Goal: Information Seeking & Learning: Learn about a topic

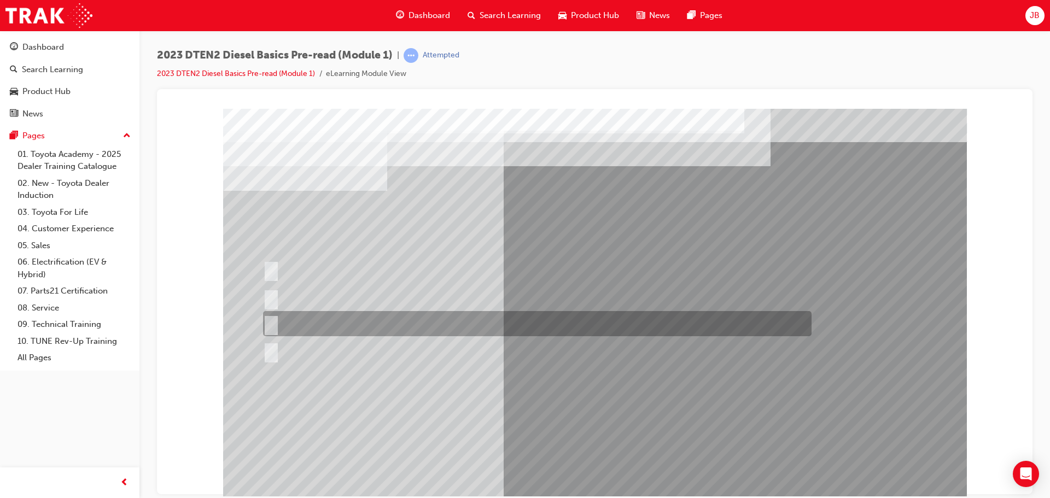
click at [271, 318] on input "Heat the compressed intake air electrically to aid in combustion." at bounding box center [269, 324] width 12 height 12
radio input "true"
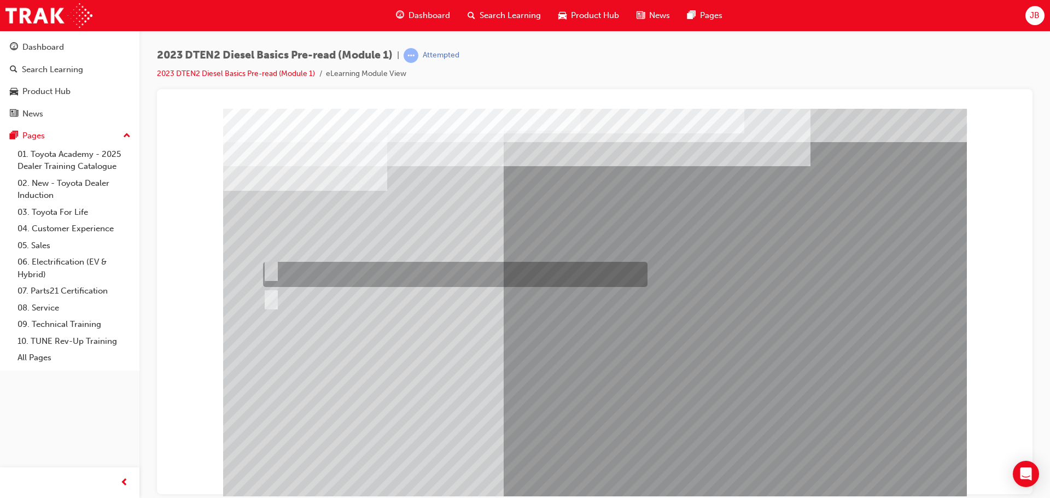
click at [273, 267] on input "True" at bounding box center [269, 270] width 12 height 12
radio input "true"
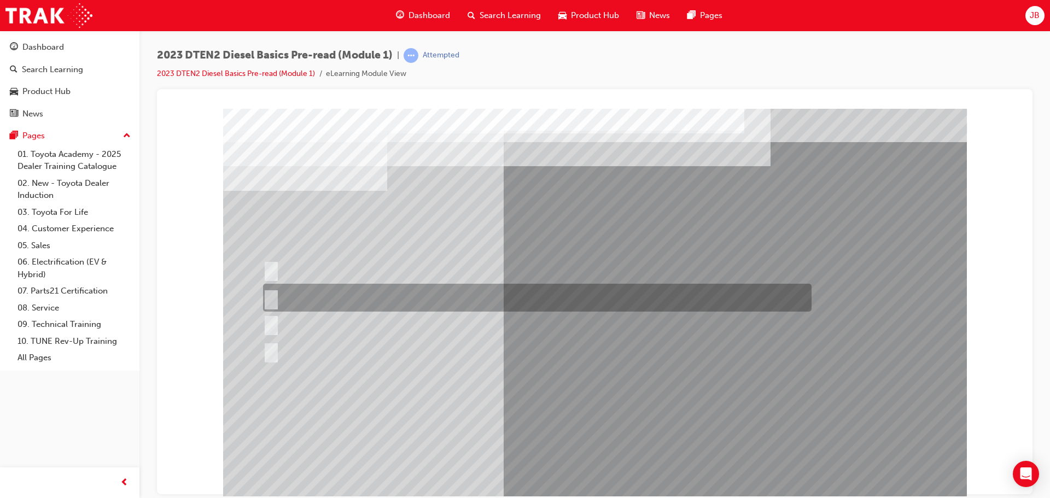
click at [271, 296] on input "Black, Incomplete combustion of fuel" at bounding box center [269, 298] width 12 height 12
radio input "true"
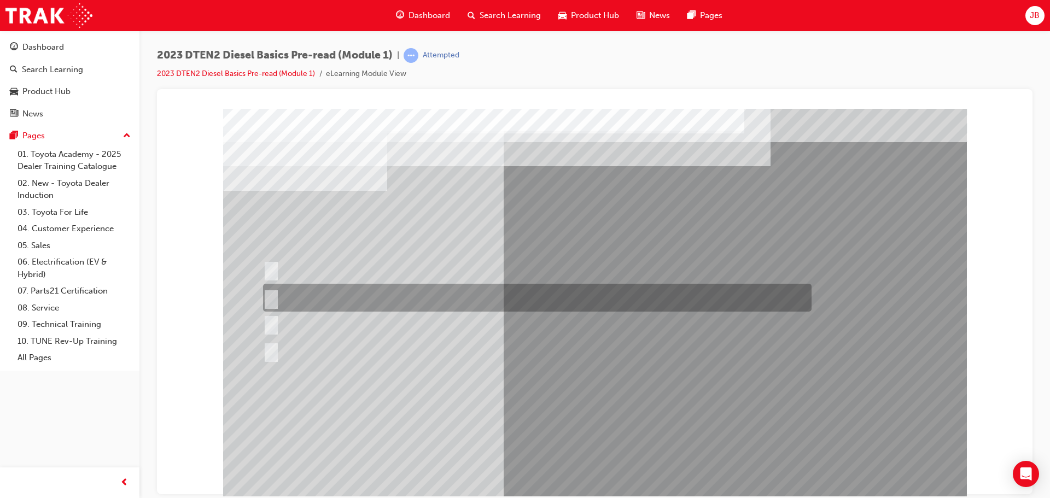
click at [321, 287] on div at bounding box center [534, 298] width 548 height 28
checkbox input "true"
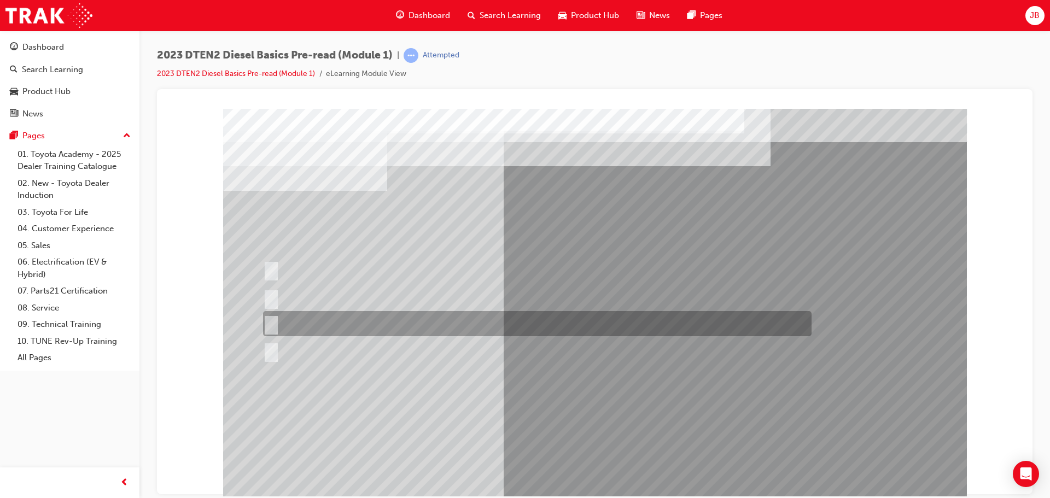
click at [325, 323] on div at bounding box center [534, 323] width 548 height 25
checkbox input "true"
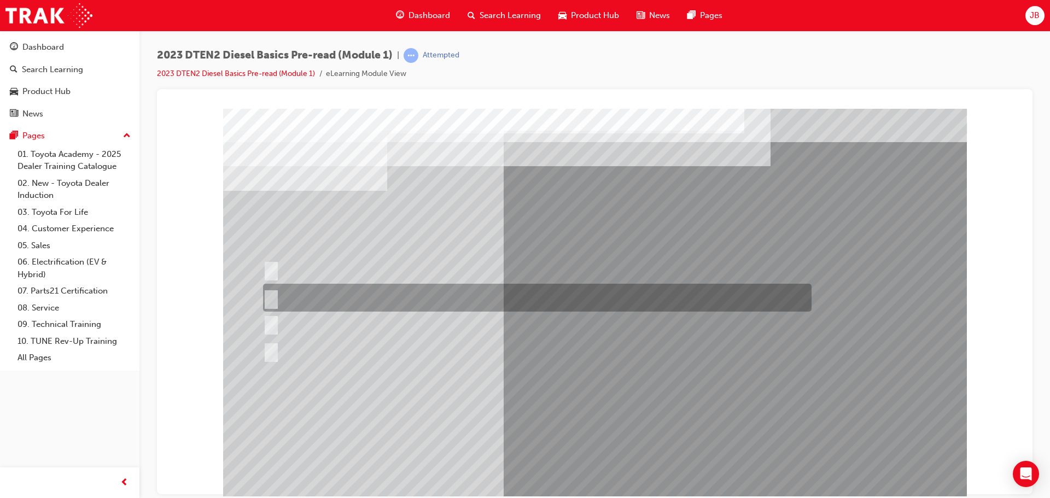
click at [399, 294] on div at bounding box center [534, 298] width 548 height 28
radio input "true"
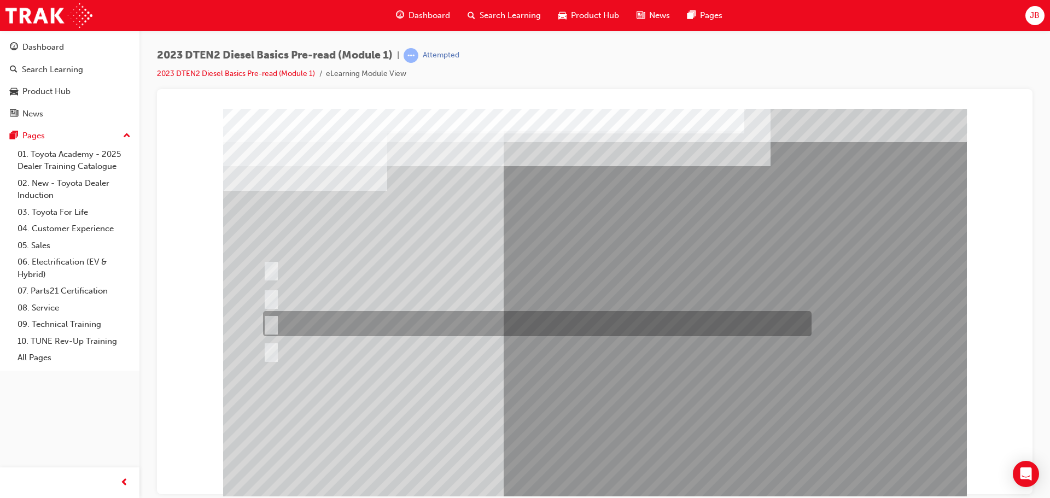
click at [272, 321] on input "The tapered top surface acts as an oil scraper" at bounding box center [269, 324] width 12 height 12
radio input "true"
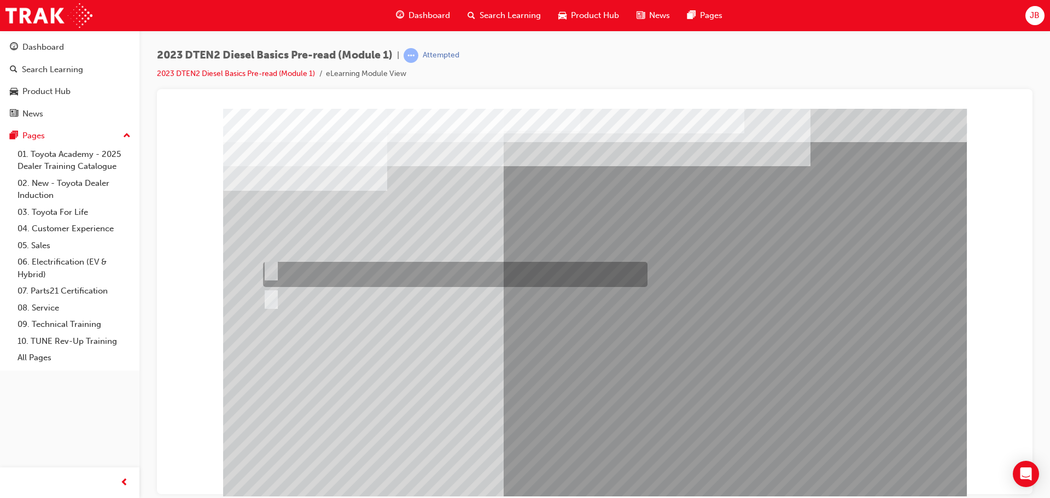
click at [298, 269] on div at bounding box center [452, 274] width 384 height 25
radio input "true"
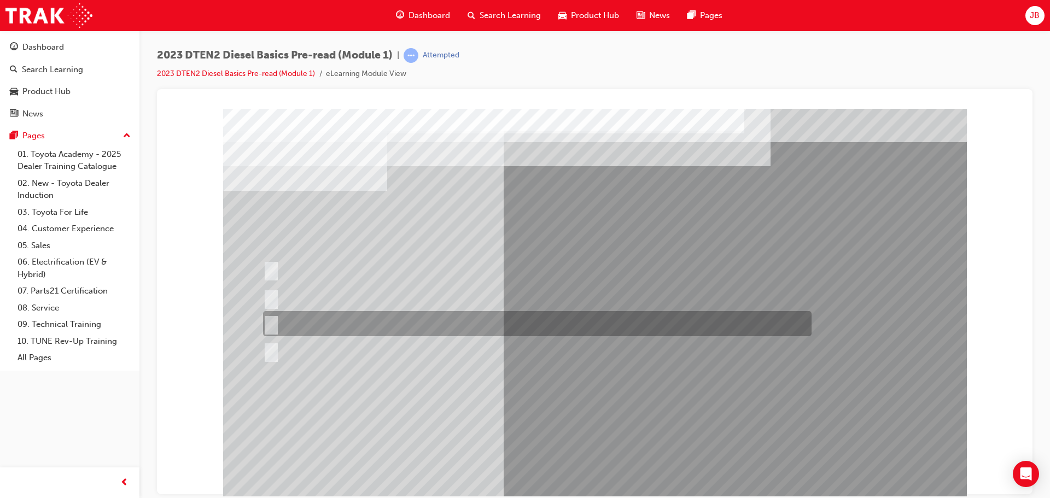
click at [336, 325] on div at bounding box center [534, 323] width 548 height 25
radio input "true"
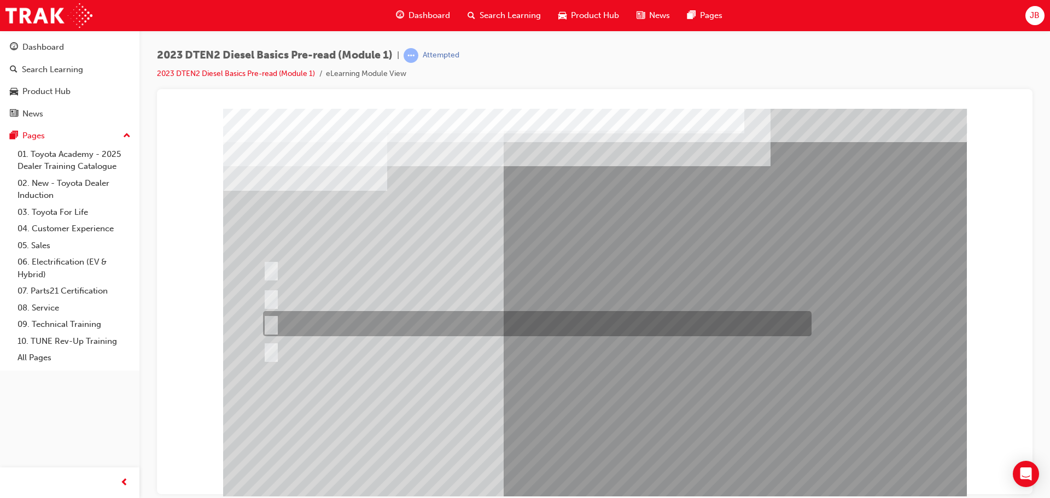
click at [315, 322] on div at bounding box center [534, 323] width 548 height 25
radio input "true"
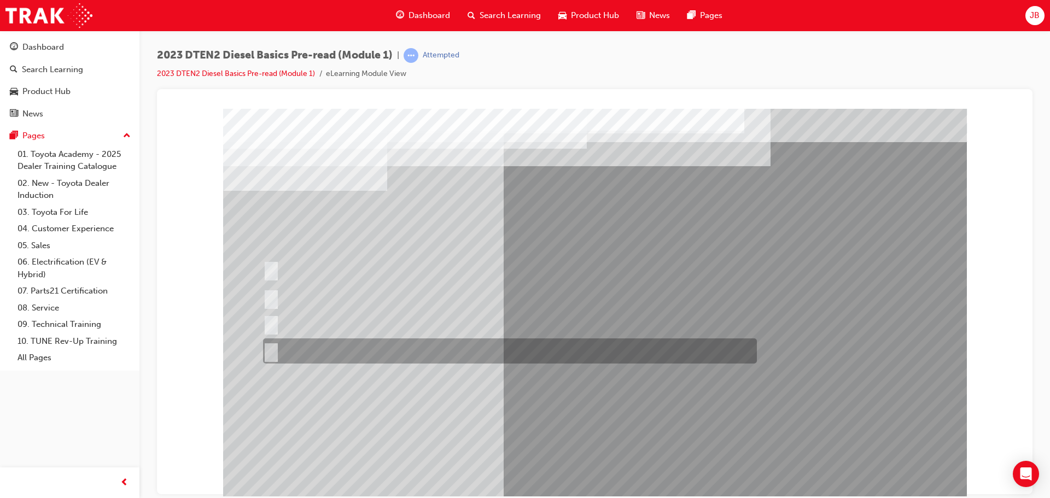
click at [318, 348] on div at bounding box center [507, 350] width 494 height 25
radio input "true"
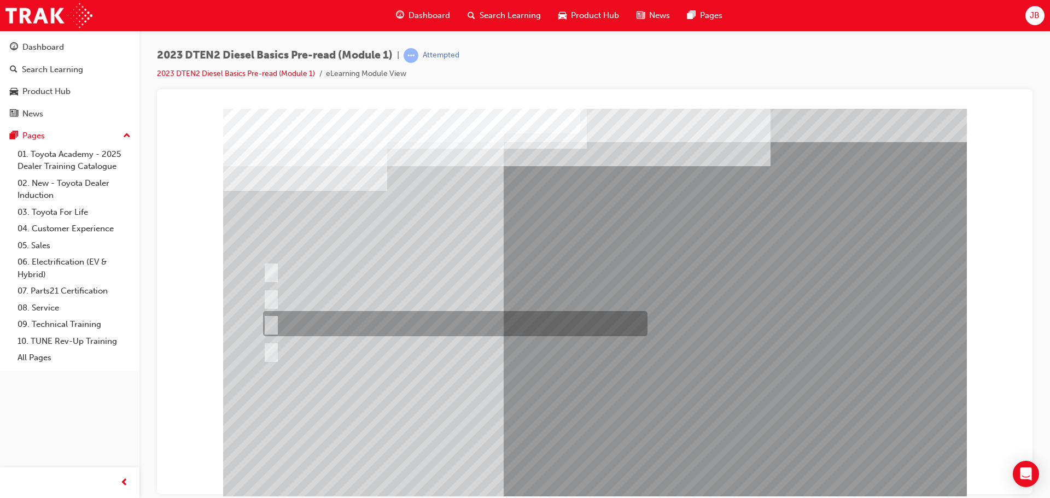
click at [307, 320] on div at bounding box center [452, 323] width 384 height 25
radio input "true"
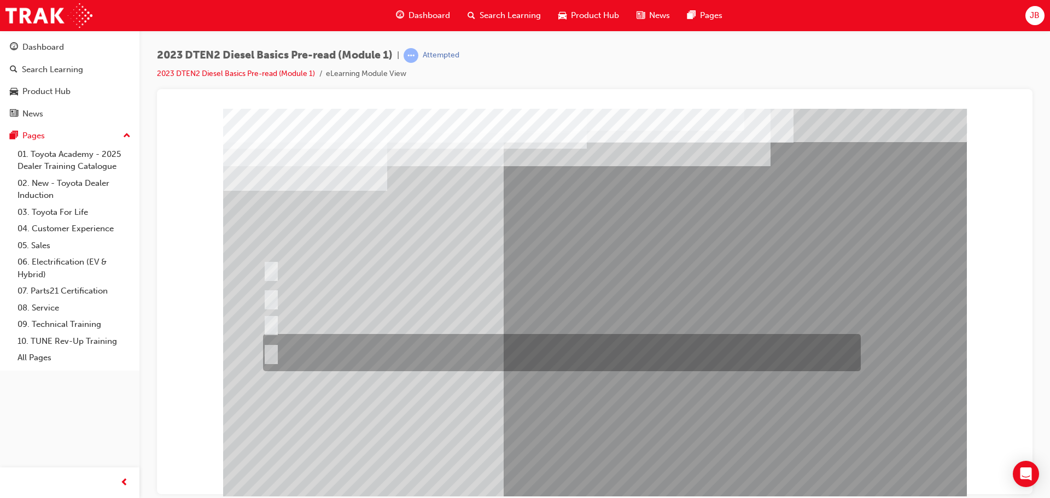
click at [417, 354] on div at bounding box center [559, 352] width 598 height 37
radio input "true"
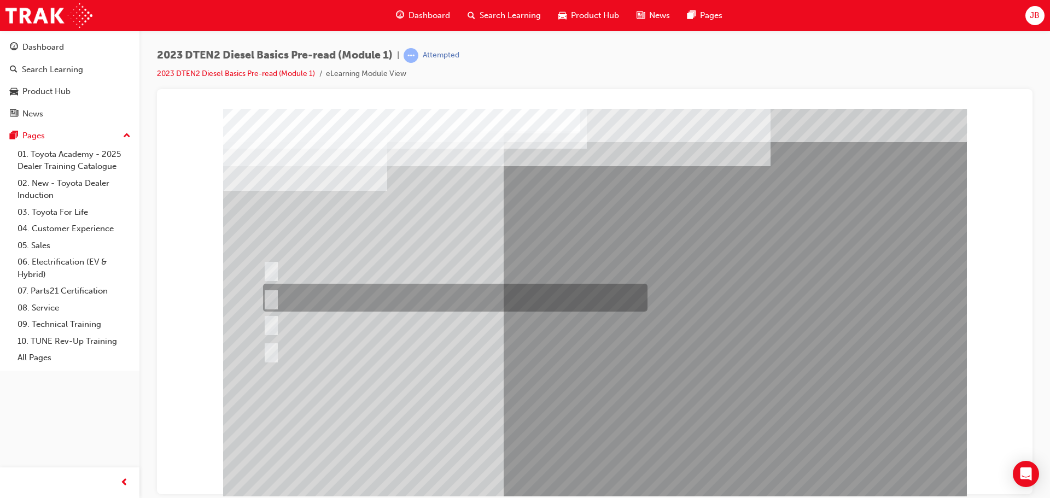
click at [366, 295] on div at bounding box center [452, 298] width 384 height 28
radio input "true"
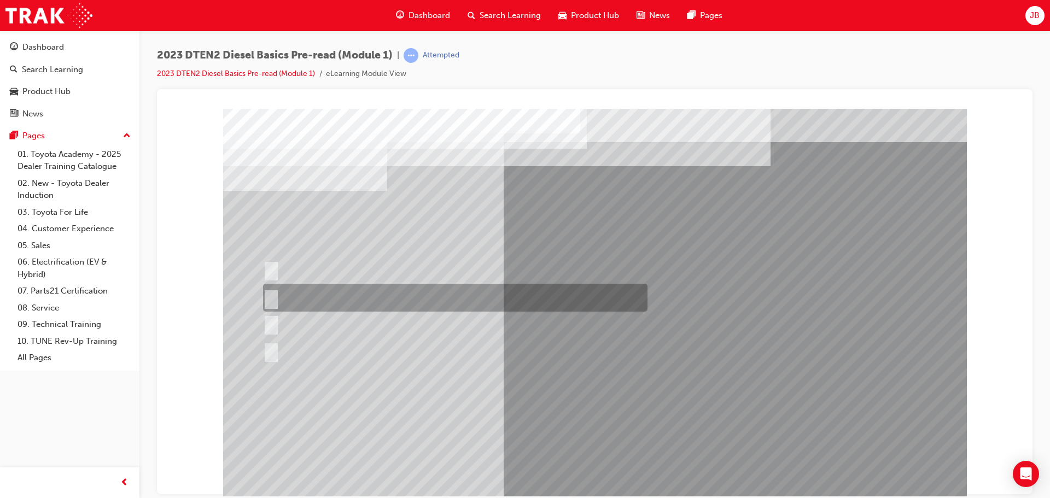
click at [340, 296] on div at bounding box center [452, 298] width 384 height 28
radio input "true"
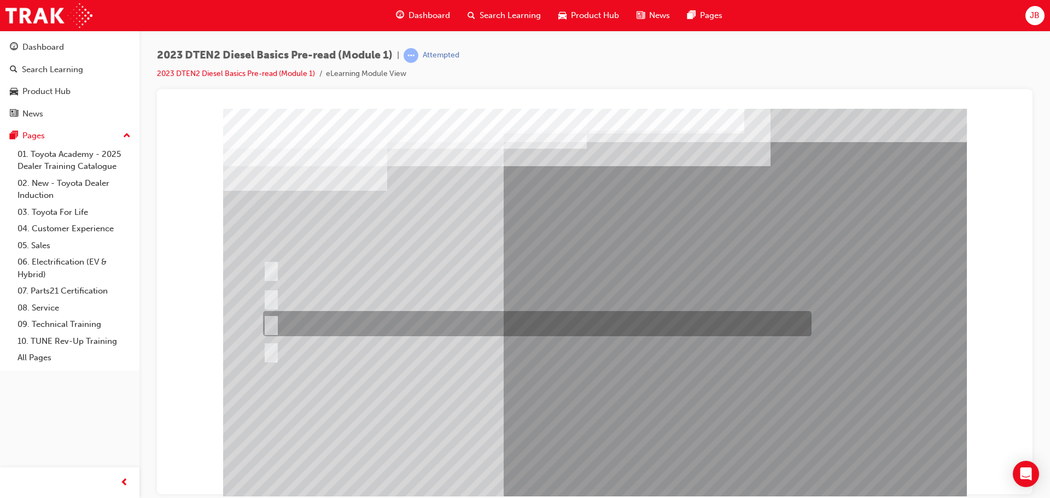
click at [412, 321] on div at bounding box center [534, 323] width 548 height 25
radio input "true"
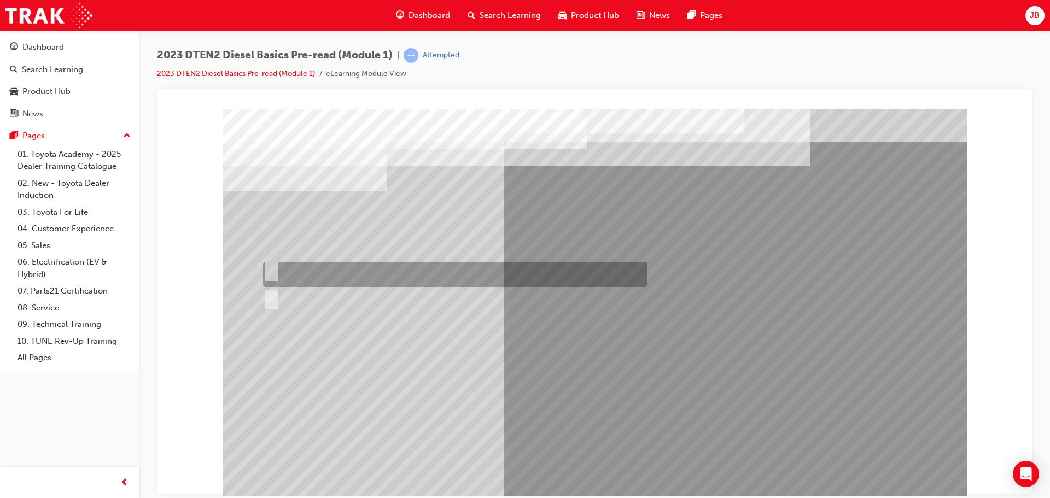
click at [344, 269] on div at bounding box center [452, 274] width 384 height 25
radio input "true"
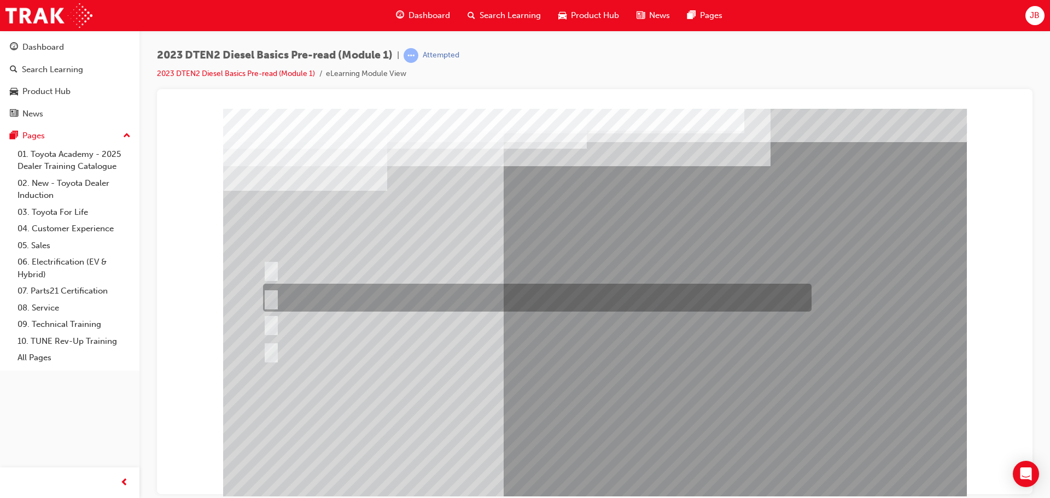
click at [388, 299] on div at bounding box center [534, 298] width 548 height 28
radio input "true"
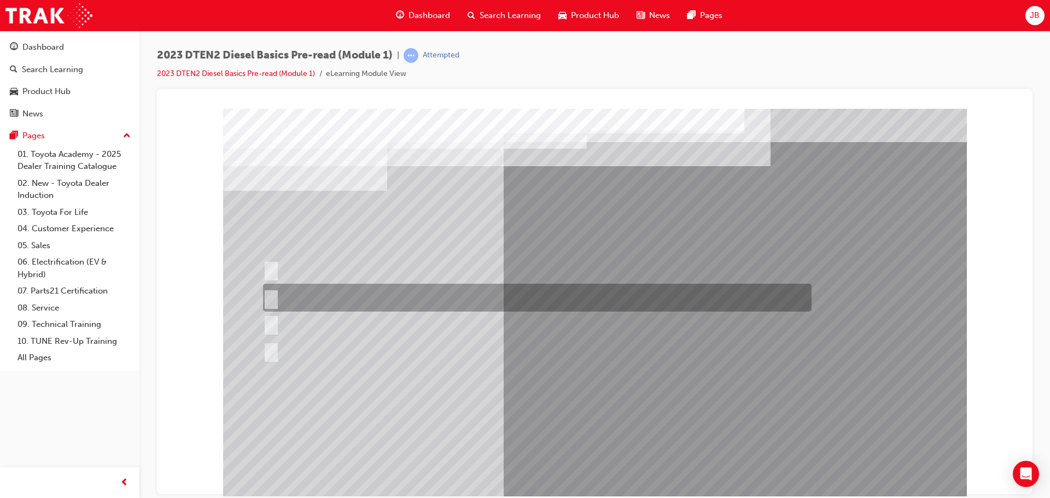
click at [333, 298] on div at bounding box center [534, 298] width 548 height 28
checkbox input "true"
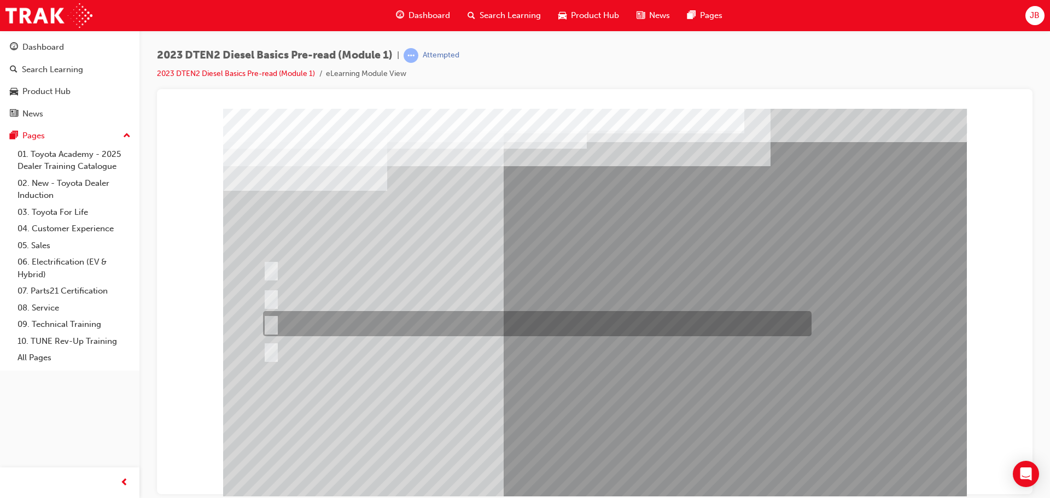
click at [338, 322] on div at bounding box center [534, 323] width 548 height 25
checkbox input "true"
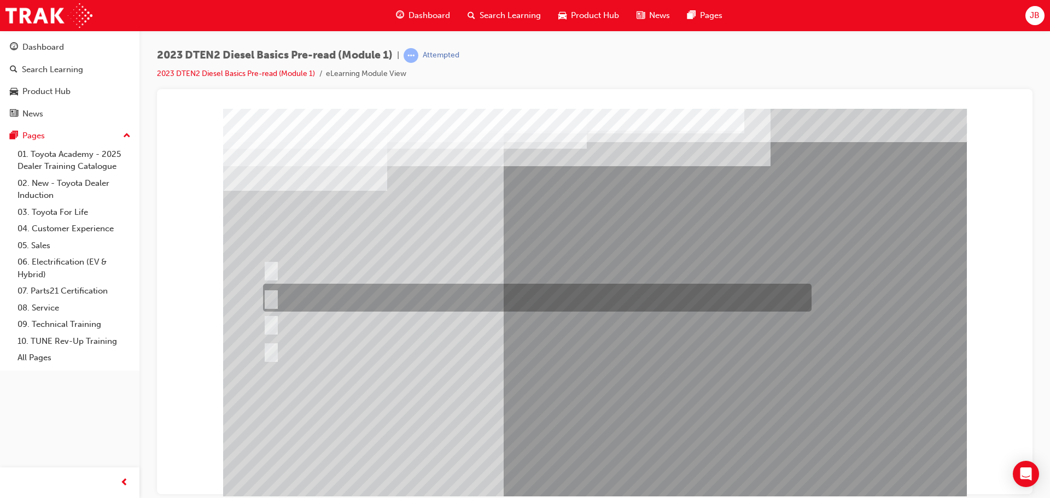
click at [349, 295] on div at bounding box center [534, 298] width 548 height 28
radio input "true"
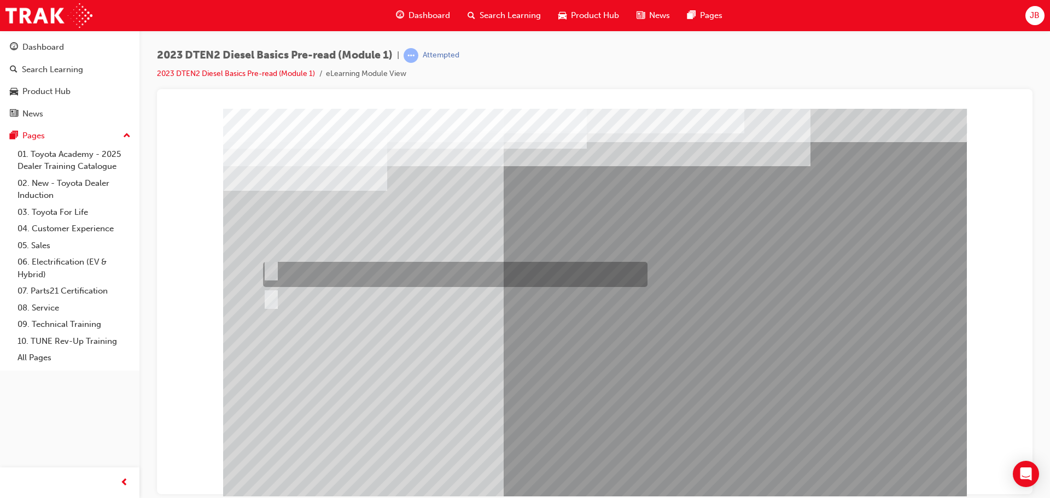
click at [380, 270] on div at bounding box center [452, 274] width 384 height 25
radio input "true"
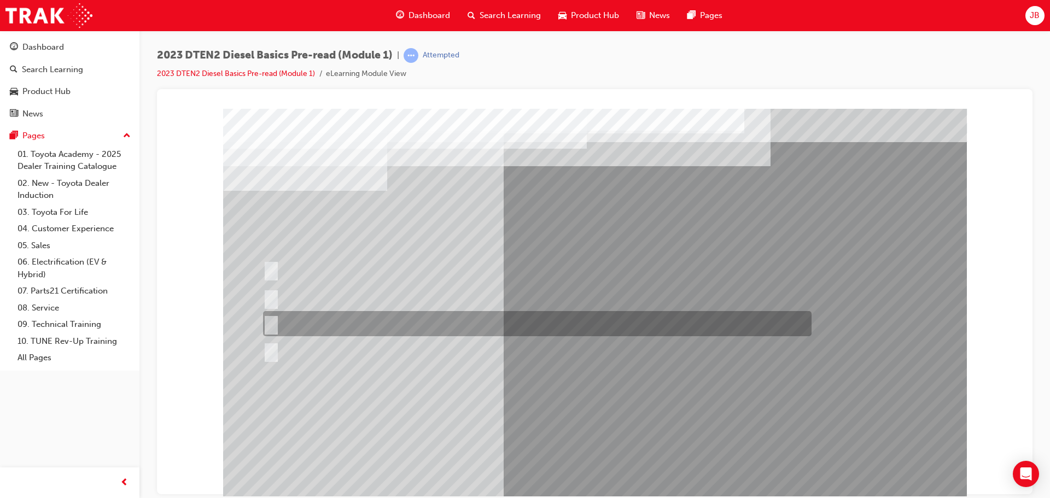
click at [348, 319] on div at bounding box center [534, 323] width 548 height 25
radio input "true"
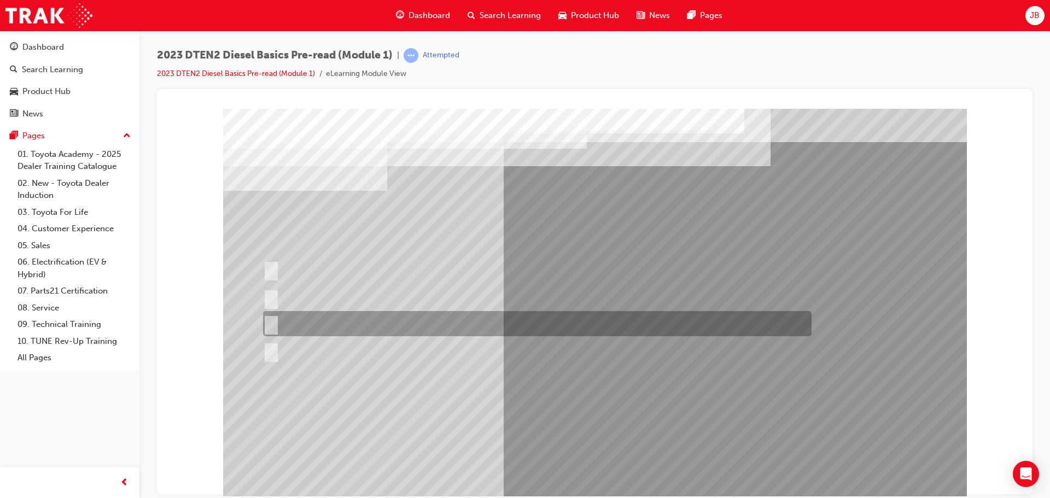
click at [360, 322] on div at bounding box center [534, 323] width 548 height 25
radio input "true"
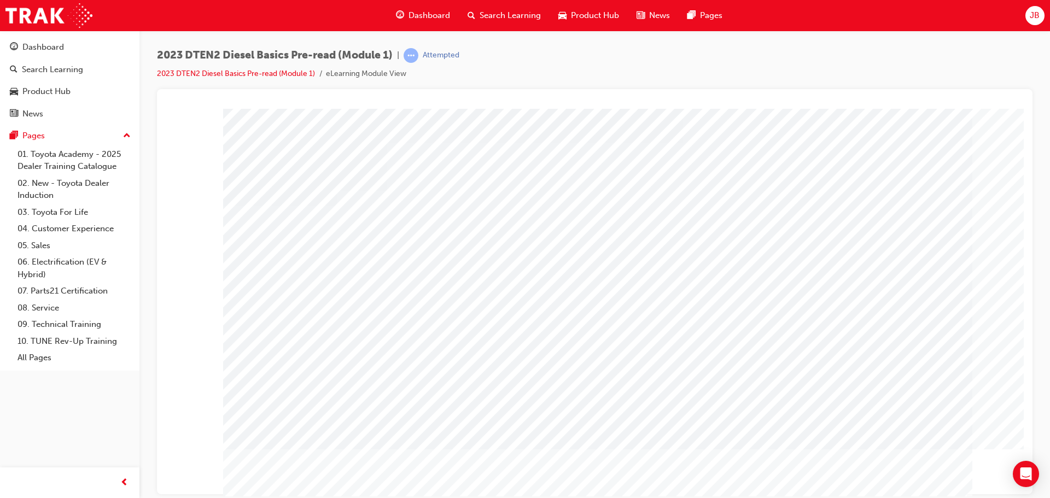
click at [495, 14] on span "Search Learning" at bounding box center [510, 15] width 61 height 13
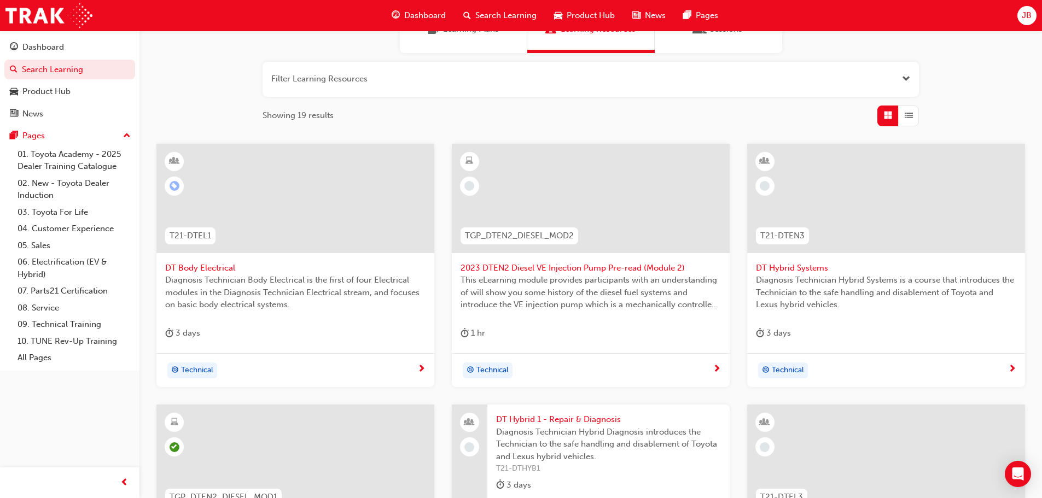
click at [552, 268] on span "2023 DTEN2 Diesel VE Injection Pump Pre-read (Module 2)" at bounding box center [590, 268] width 260 height 13
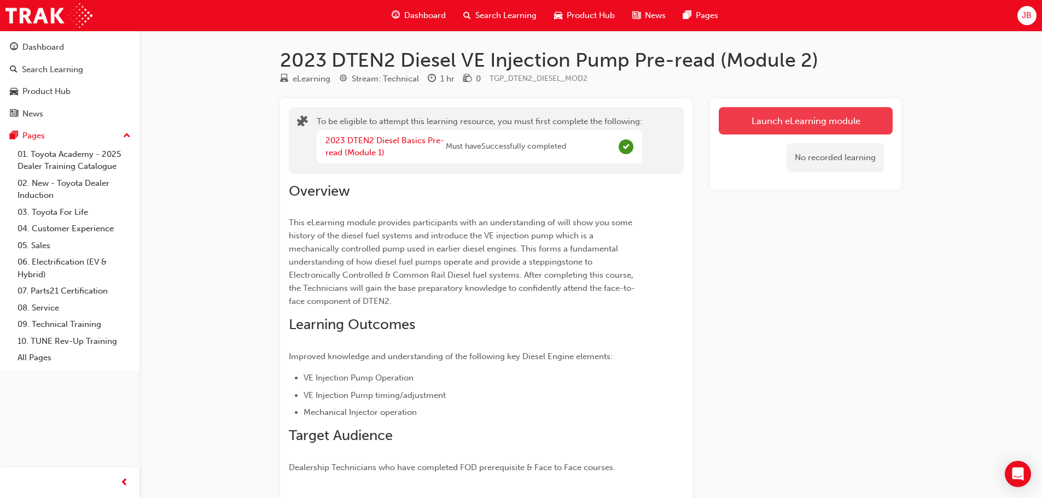
click at [766, 126] on button "Launch eLearning module" at bounding box center [805, 120] width 174 height 27
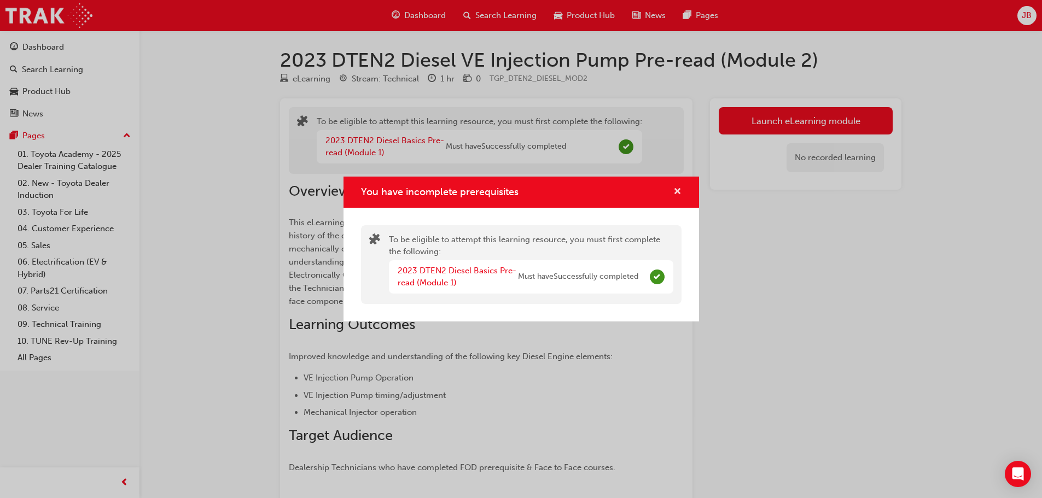
click at [673, 190] on button "You have incomplete prerequisites" at bounding box center [677, 192] width 8 height 14
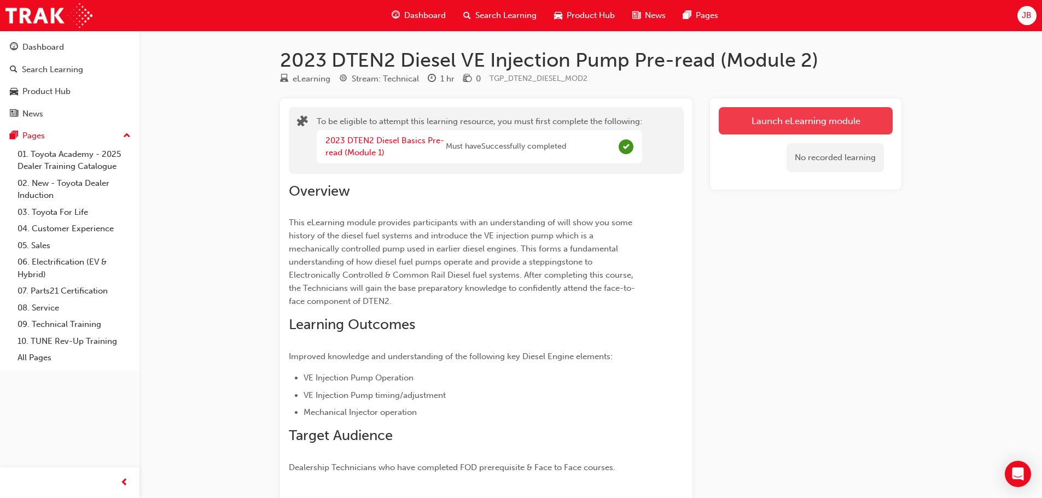
click at [825, 126] on button "Launch eLearning module" at bounding box center [805, 120] width 174 height 27
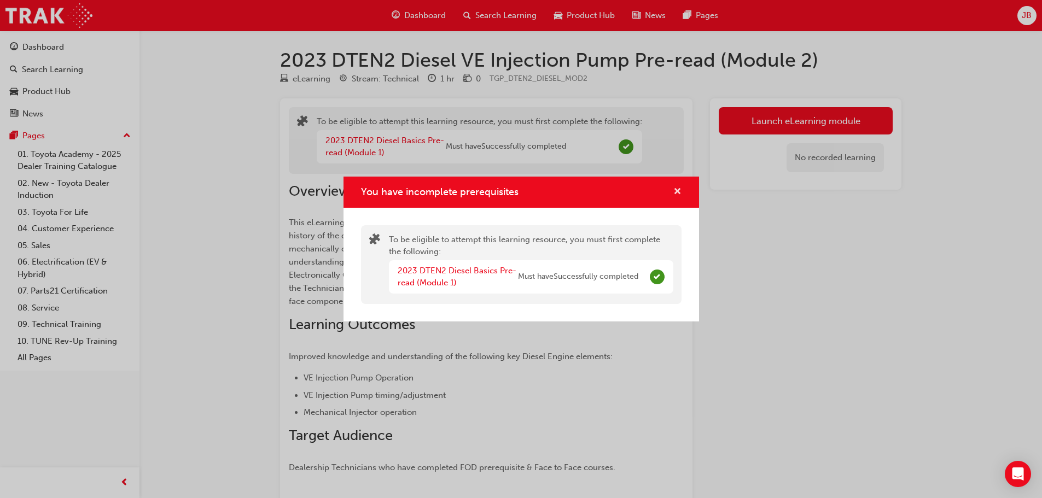
click at [675, 194] on span "cross-icon" at bounding box center [677, 193] width 8 height 10
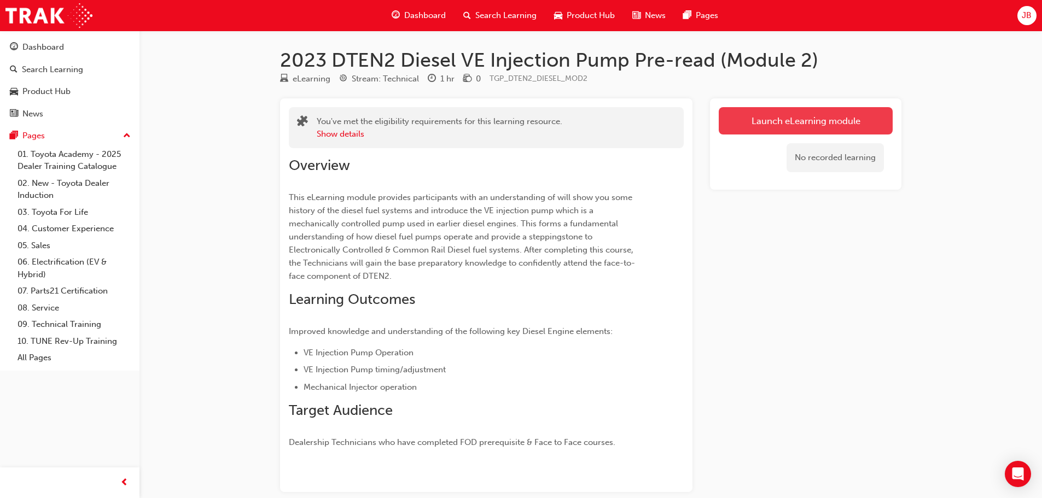
click at [793, 116] on link "Launch eLearning module" at bounding box center [805, 120] width 174 height 27
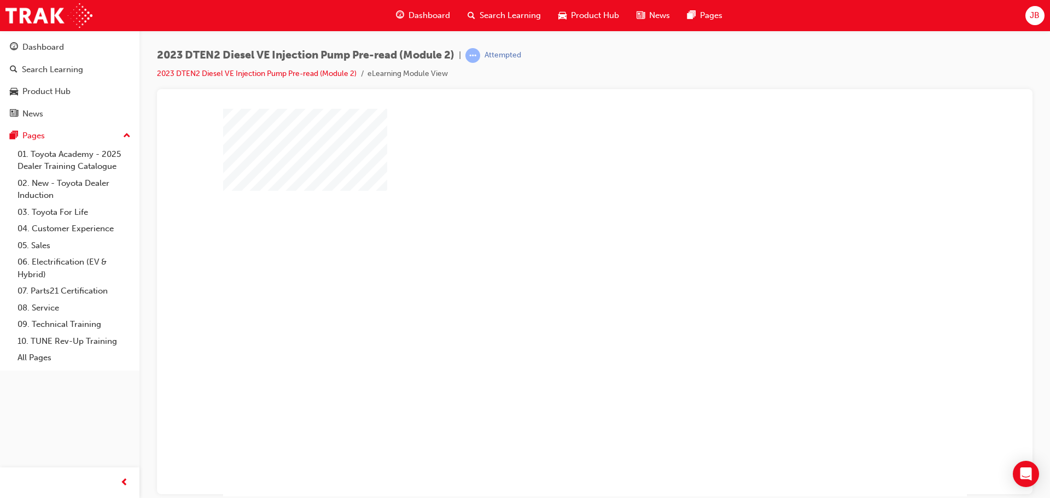
click at [563, 271] on div "play" at bounding box center [563, 271] width 0 height 0
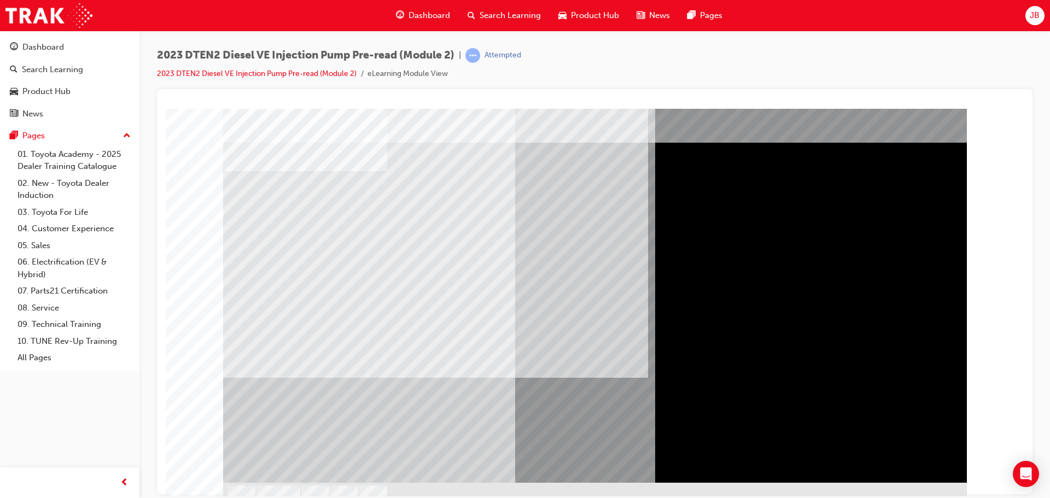
scroll to position [31, 0]
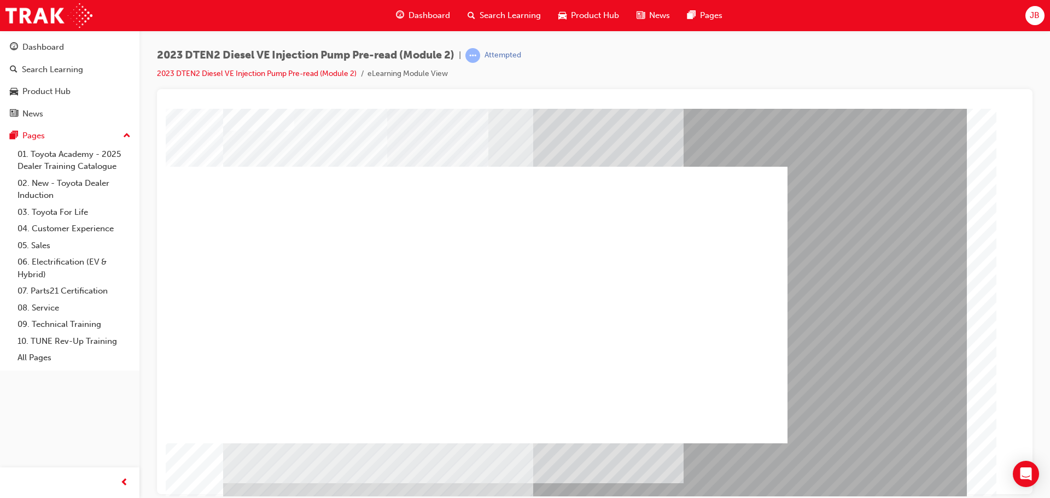
click at [461, 310] on div at bounding box center [468, 304] width 639 height 277
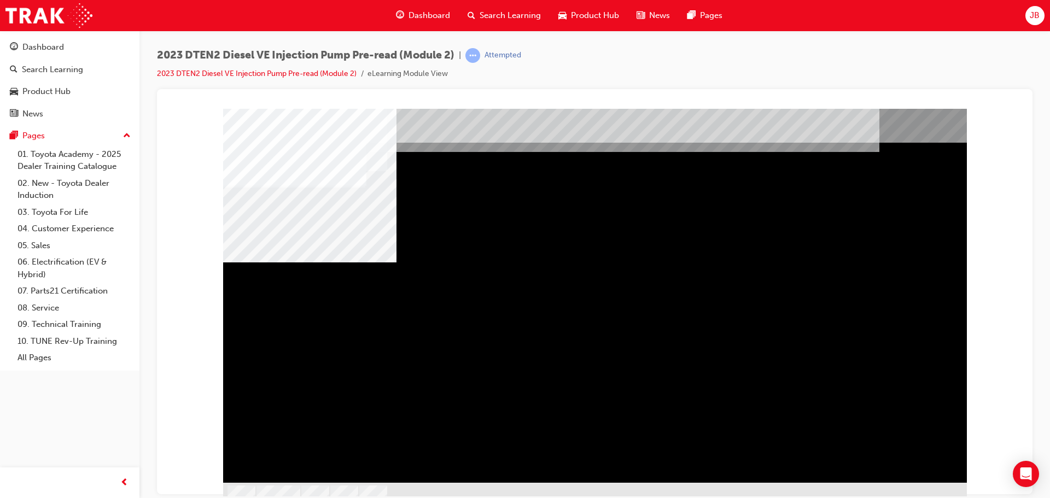
scroll to position [31, 0]
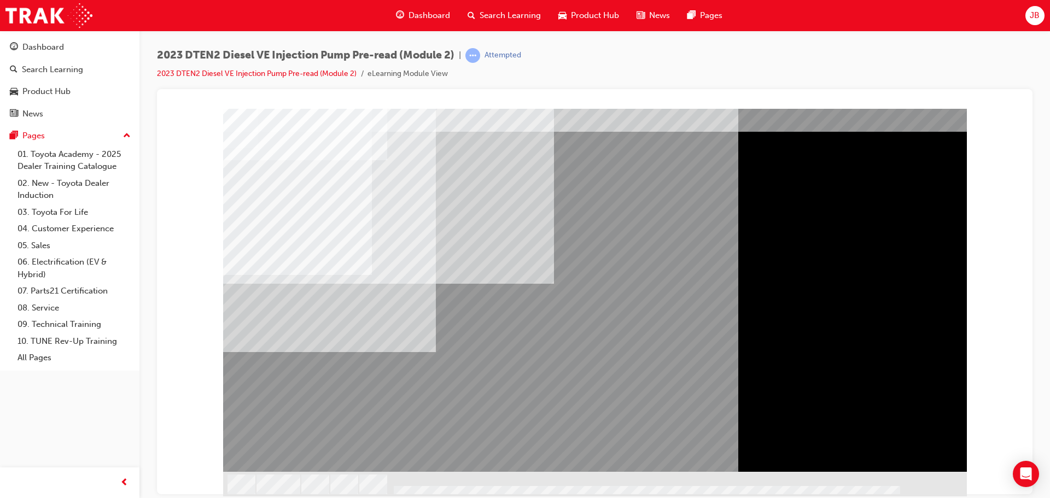
scroll to position [0, 0]
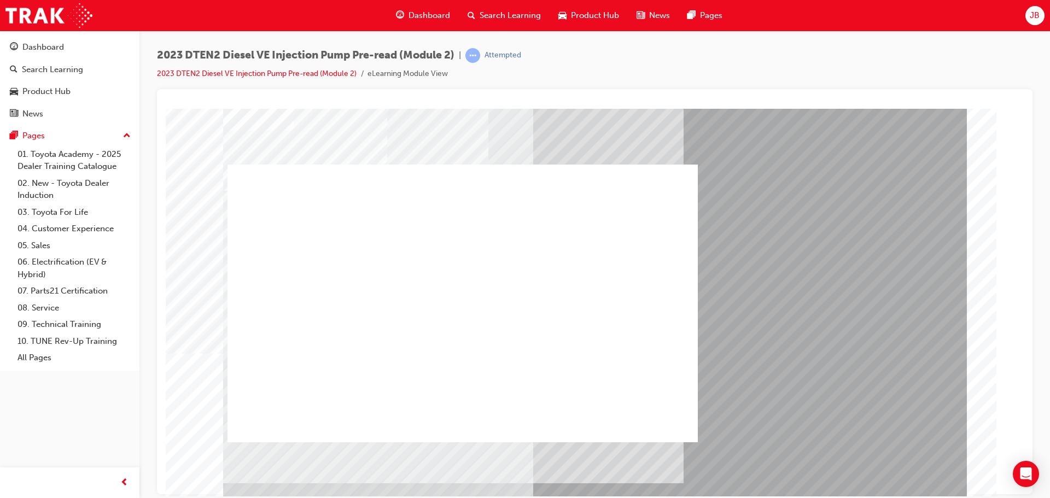
click at [460, 298] on div at bounding box center [462, 303] width 470 height 278
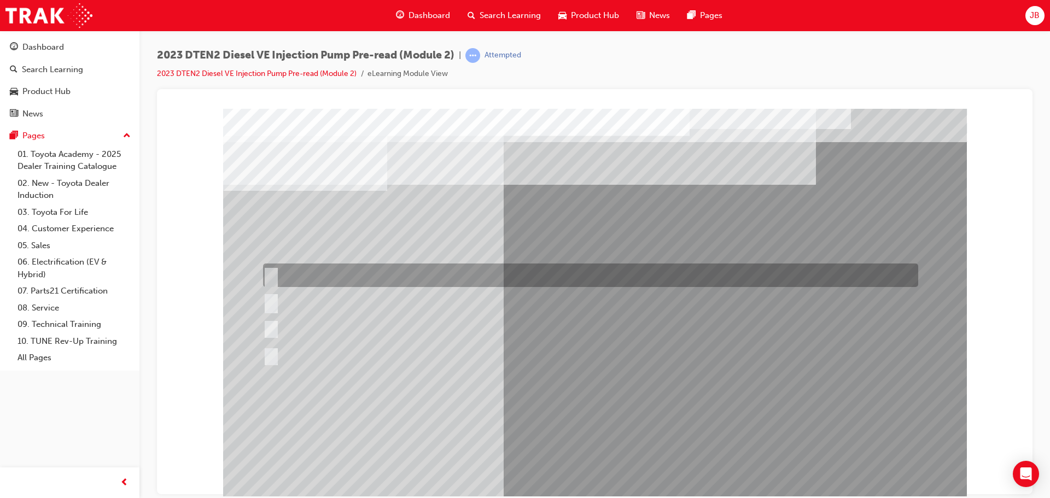
click at [307, 278] on div at bounding box center [587, 276] width 655 height 24
radio input "true"
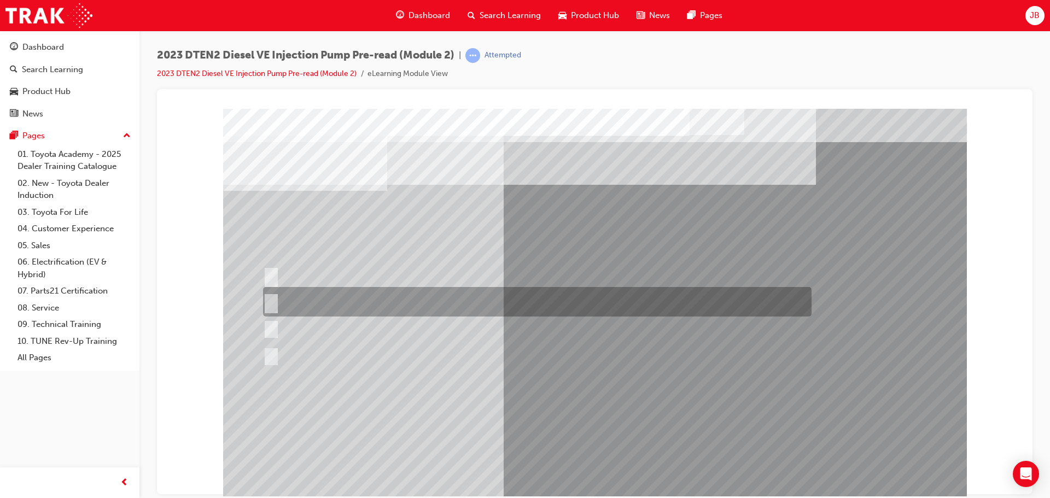
click at [464, 301] on div at bounding box center [534, 302] width 548 height 30
radio input "true"
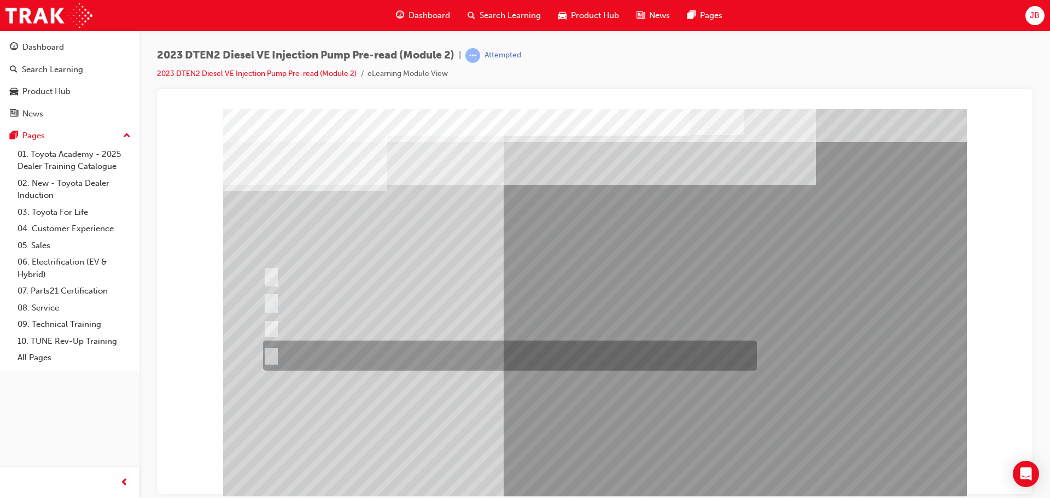
click at [267, 355] on input "Quarter engine speed" at bounding box center [269, 356] width 12 height 12
radio input "true"
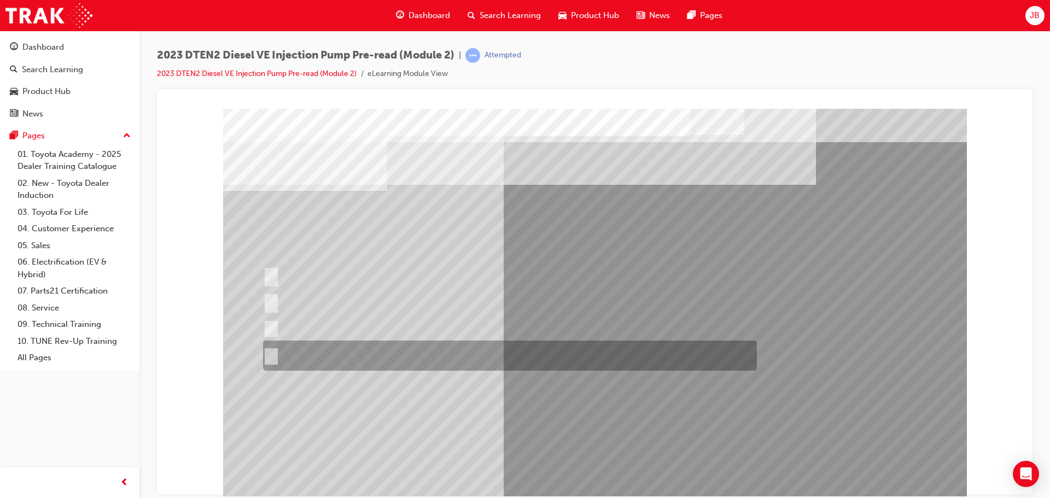
click at [337, 361] on div at bounding box center [507, 356] width 494 height 30
radio input "true"
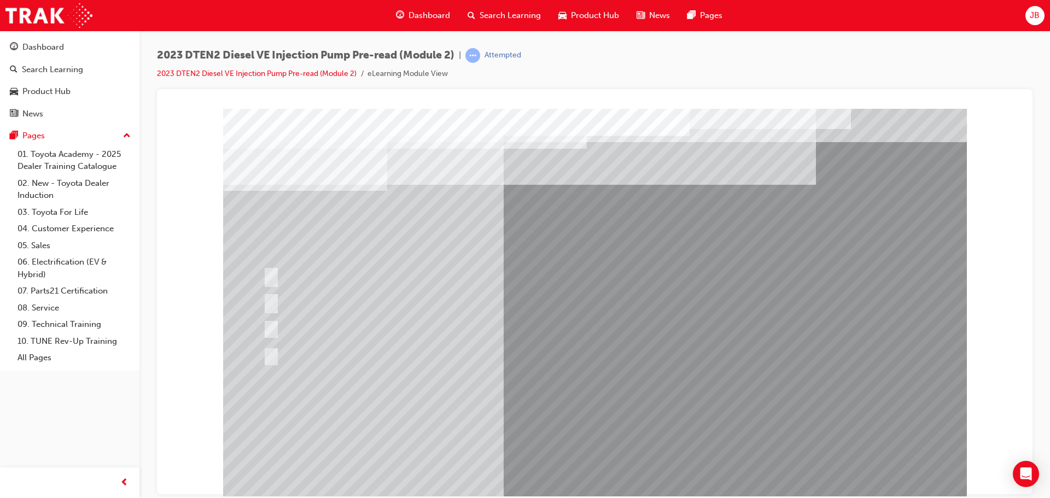
click at [487, 15] on span "Search Learning" at bounding box center [510, 15] width 61 height 13
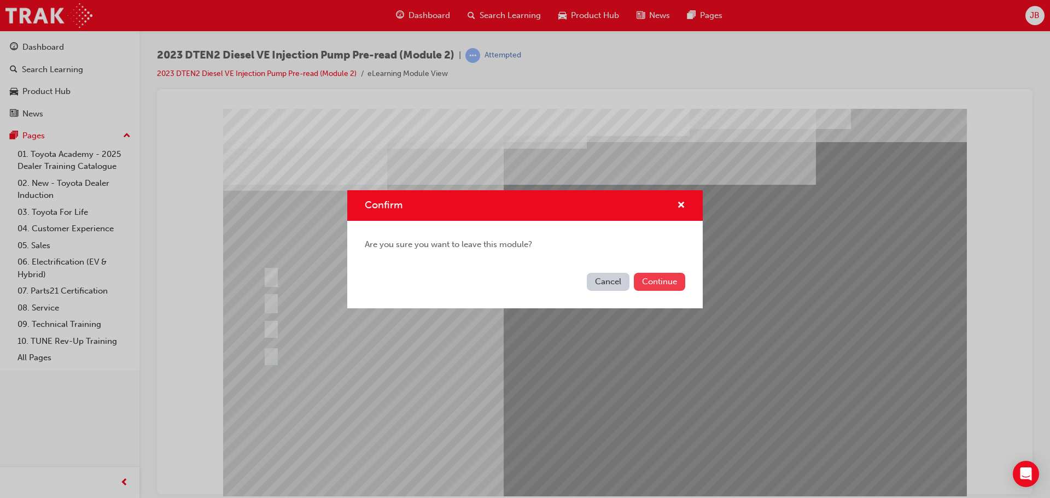
click at [669, 281] on button "Continue" at bounding box center [659, 282] width 51 height 18
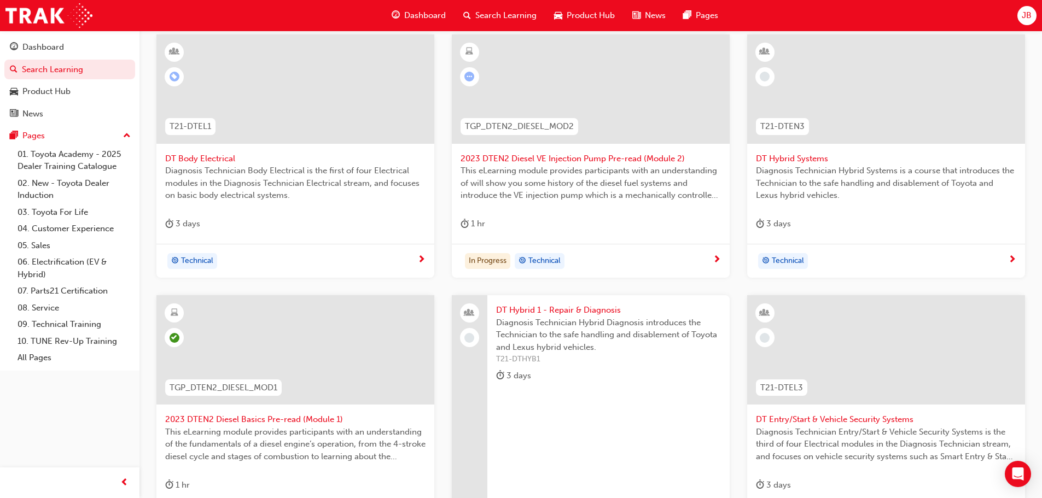
click at [476, 161] on span "2023 DTEN2 Diesel VE Injection Pump Pre-read (Module 2)" at bounding box center [590, 159] width 260 height 13
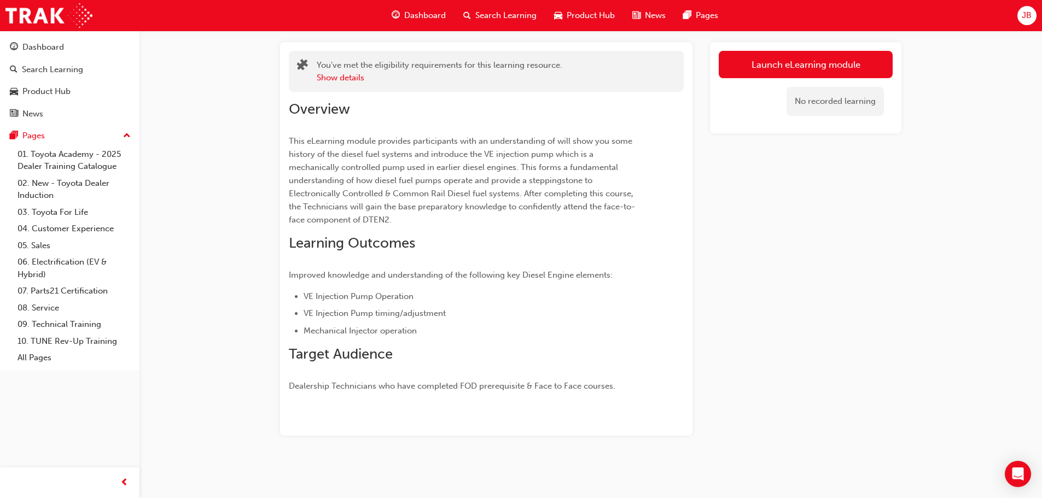
scroll to position [56, 0]
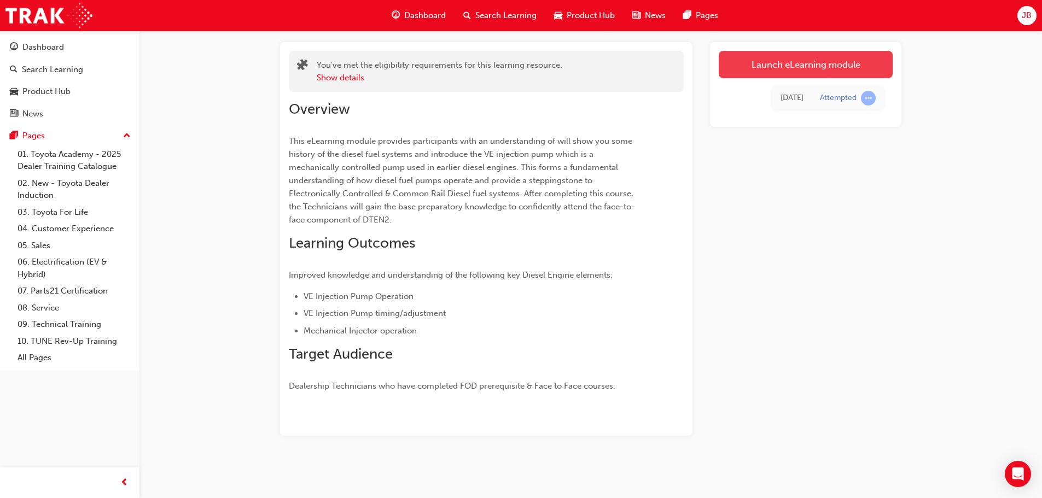
click at [762, 58] on link "Launch eLearning module" at bounding box center [805, 64] width 174 height 27
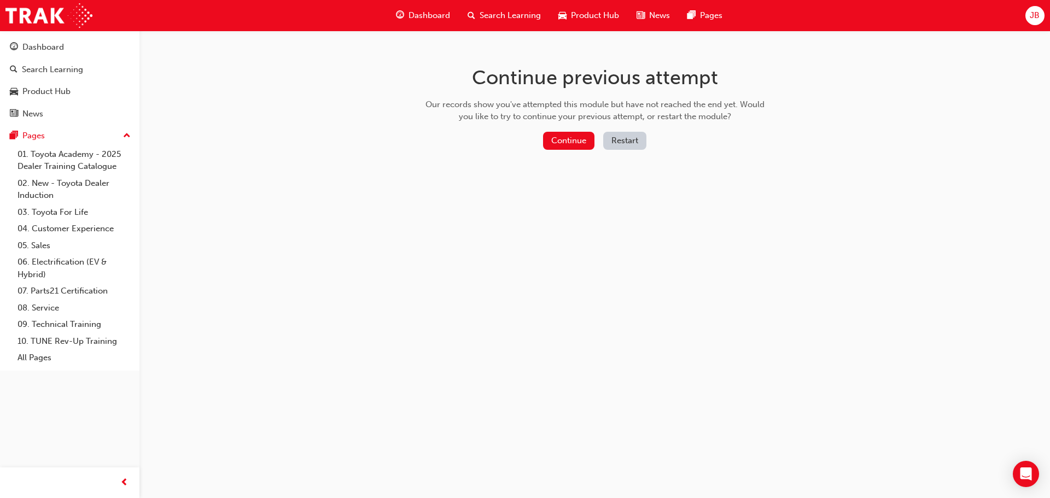
click at [620, 139] on button "Restart" at bounding box center [624, 141] width 43 height 18
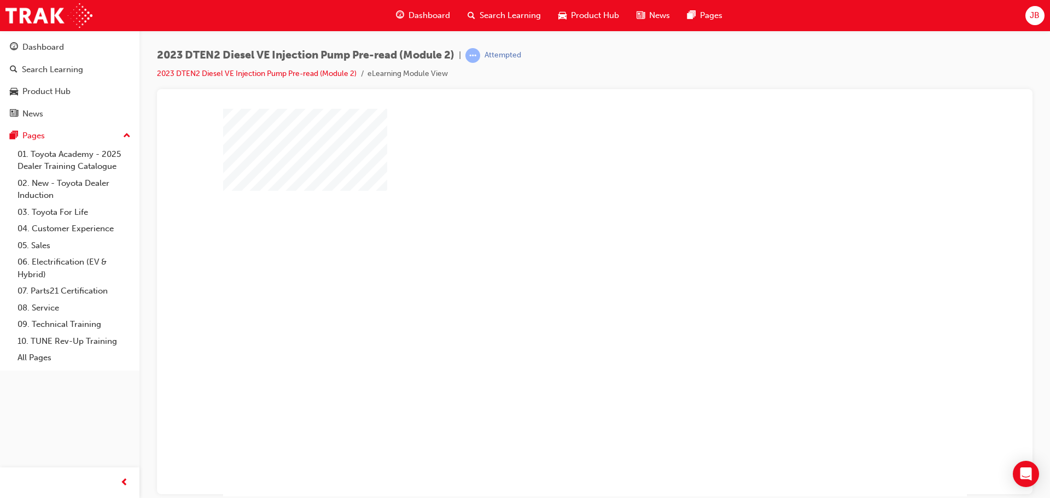
click at [563, 271] on div "play" at bounding box center [563, 271] width 0 height 0
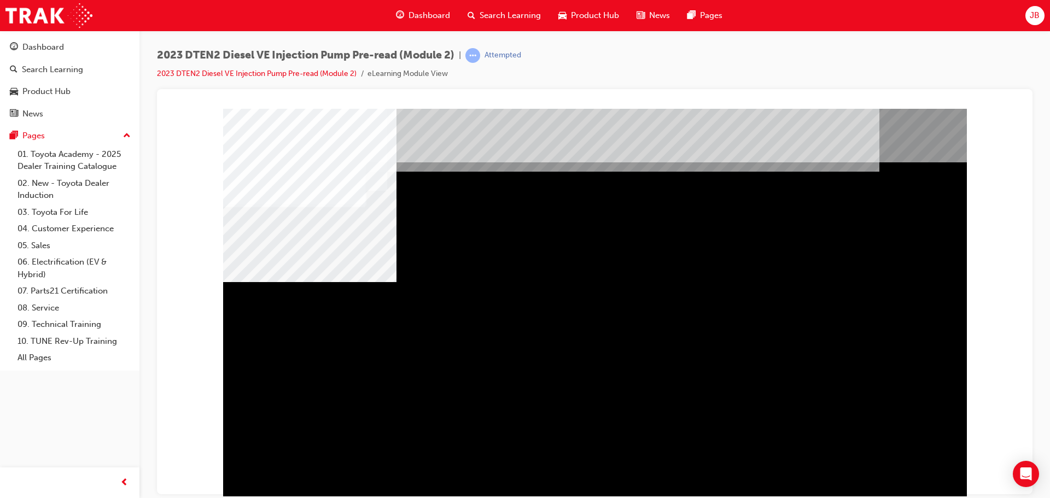
drag, startPoint x: 333, startPoint y: 321, endPoint x: 509, endPoint y: 349, distance: 178.3
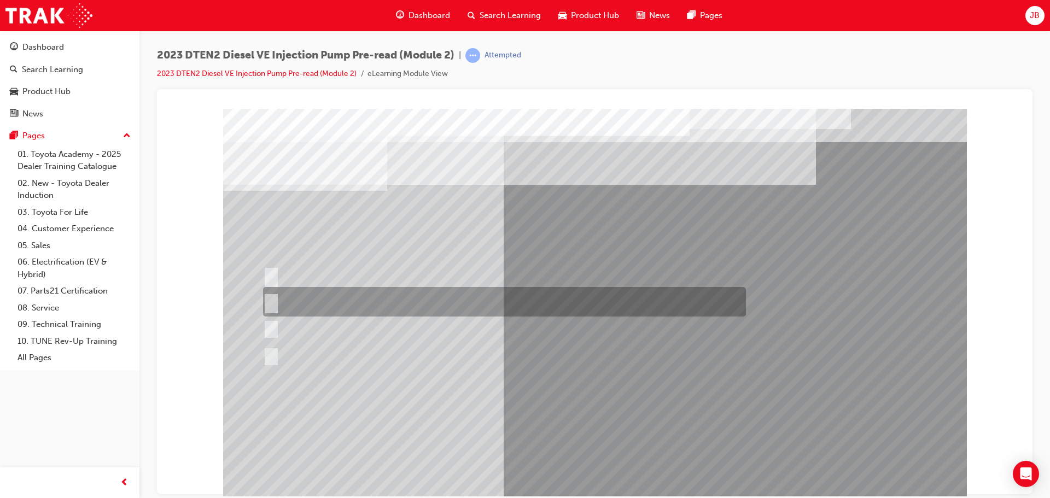
click at [288, 296] on div at bounding box center [501, 302] width 483 height 30
radio input "true"
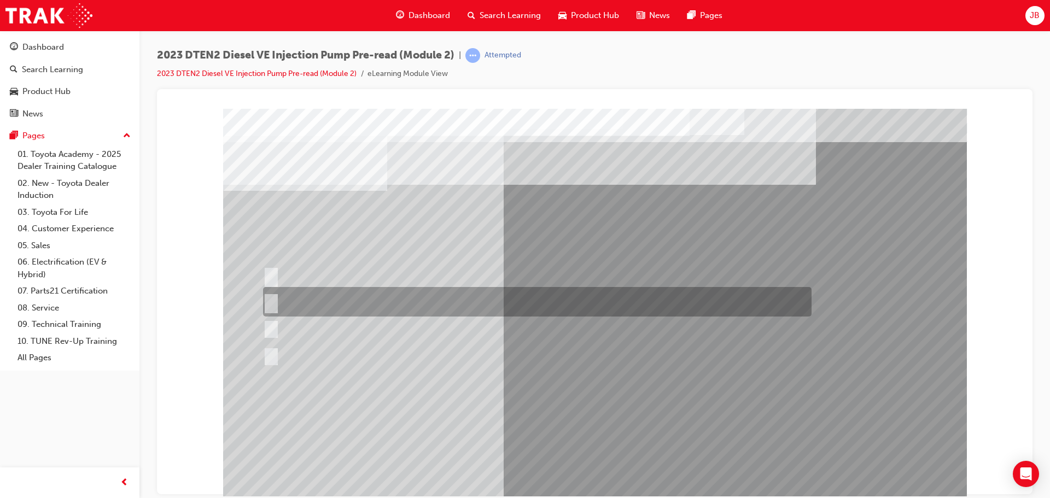
click at [377, 301] on div at bounding box center [534, 302] width 548 height 30
radio input "true"
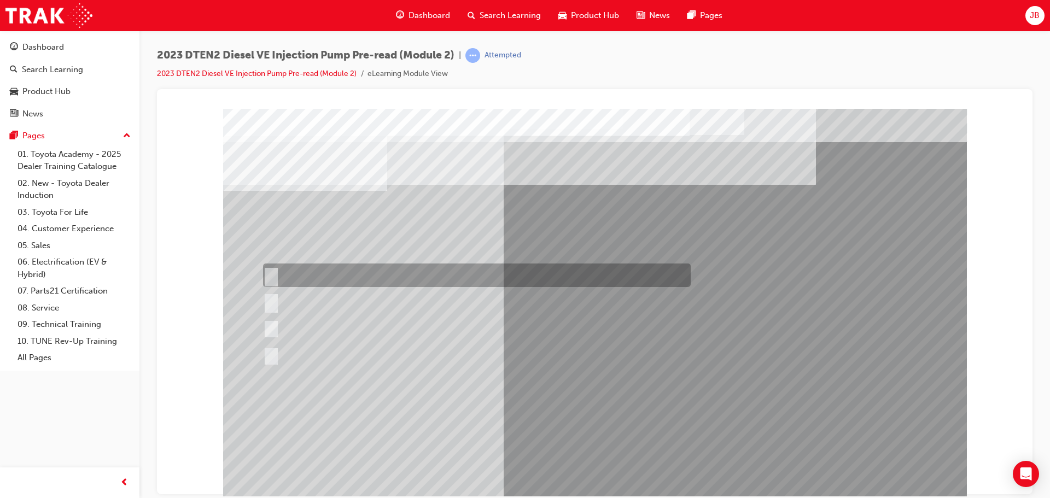
click at [363, 271] on div at bounding box center [474, 276] width 428 height 24
radio input "true"
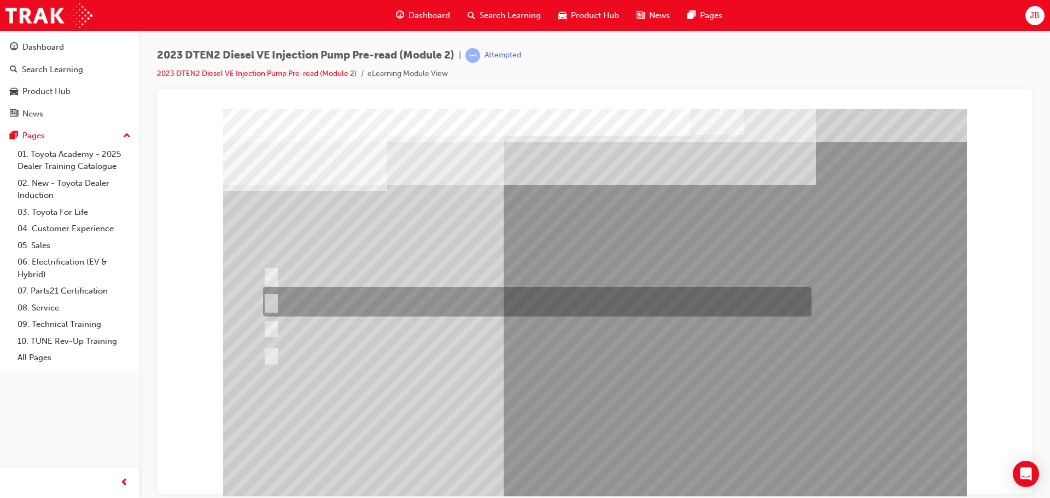
click at [317, 296] on div at bounding box center [534, 302] width 548 height 30
radio input "true"
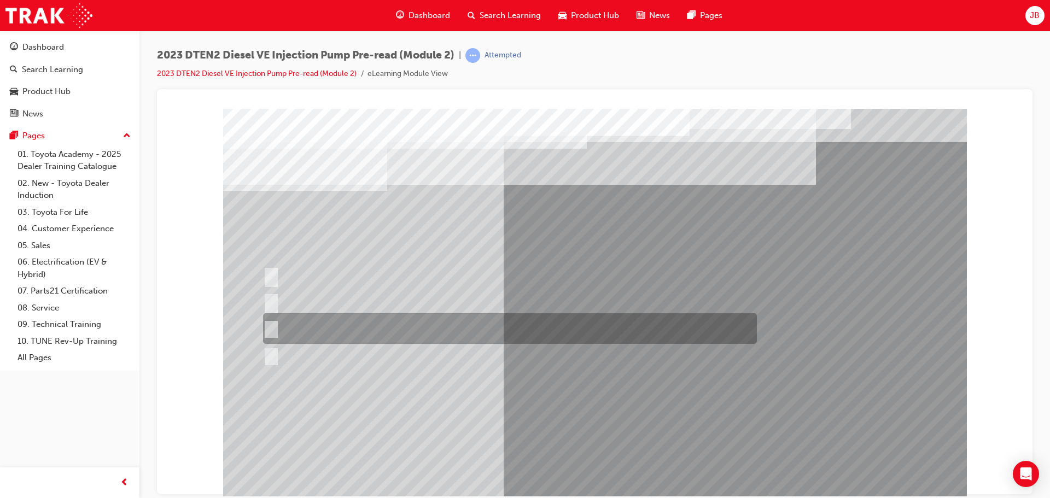
click at [322, 325] on div at bounding box center [507, 328] width 494 height 31
radio input "true"
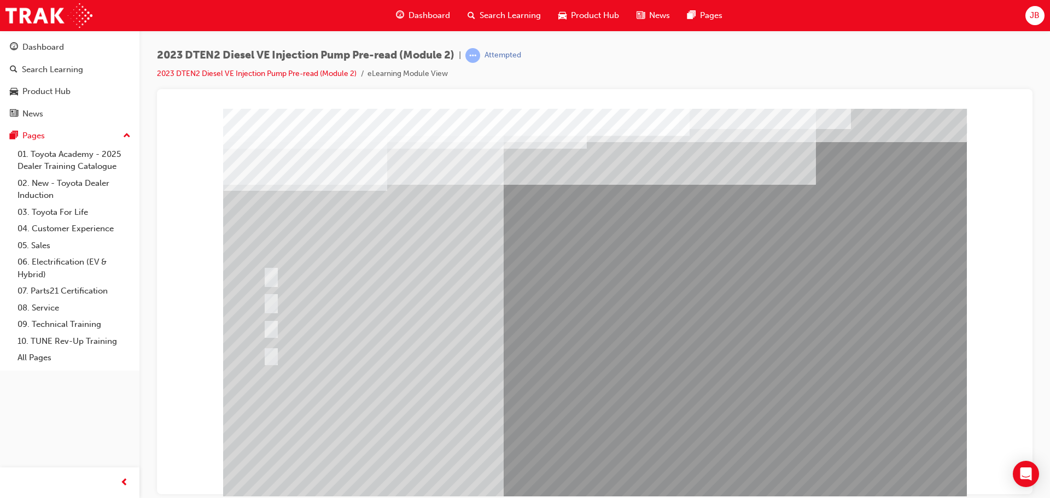
click at [481, 15] on span "Search Learning" at bounding box center [510, 15] width 61 height 13
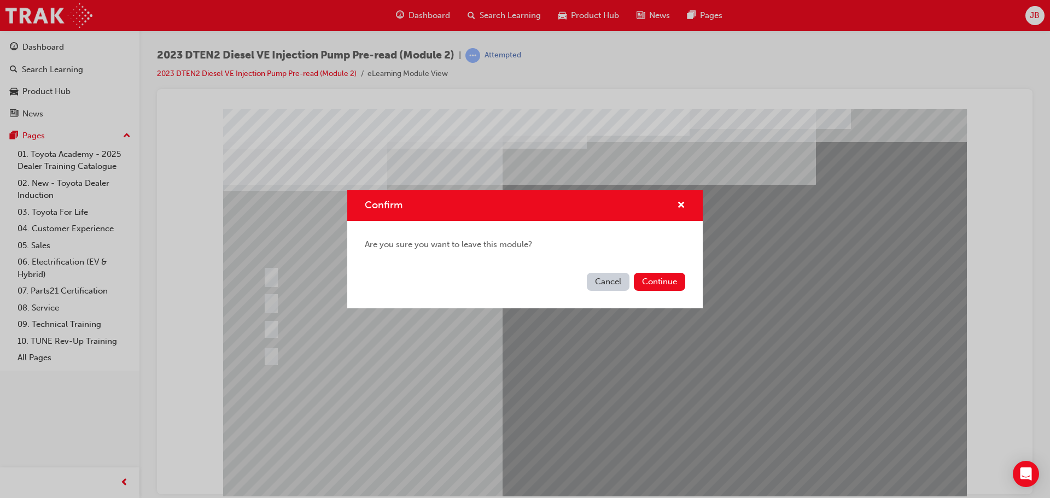
click at [611, 279] on button "Cancel" at bounding box center [608, 282] width 43 height 18
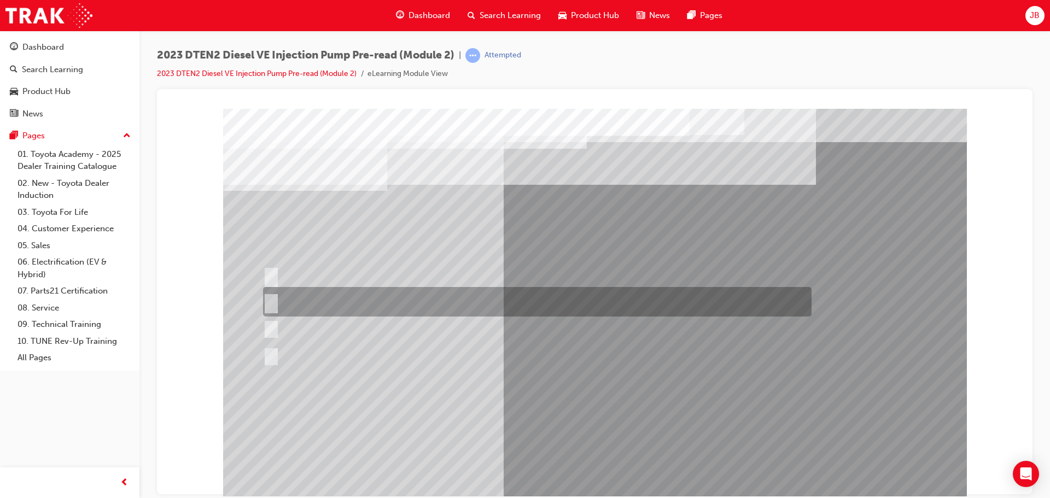
click at [338, 301] on div at bounding box center [534, 302] width 548 height 30
radio input "true"
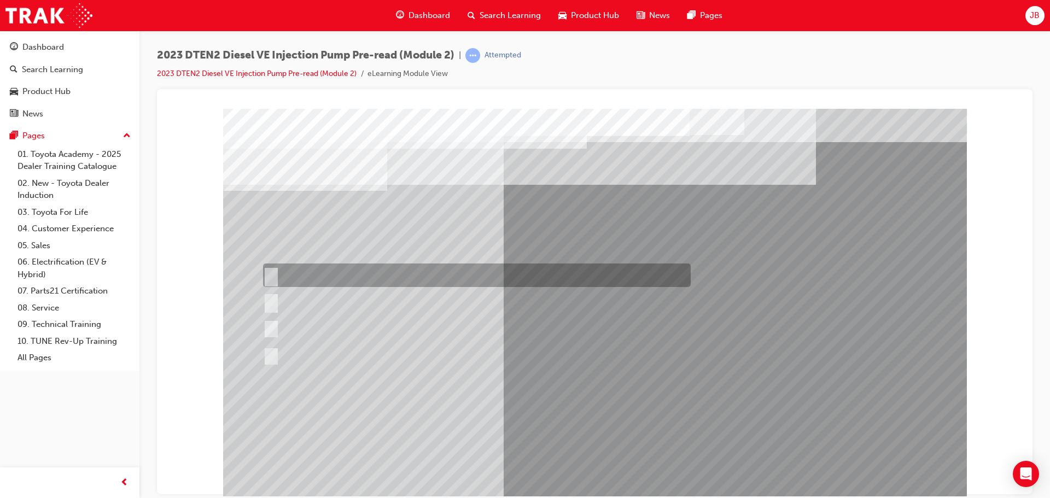
click at [355, 275] on div at bounding box center [474, 276] width 428 height 24
radio input "true"
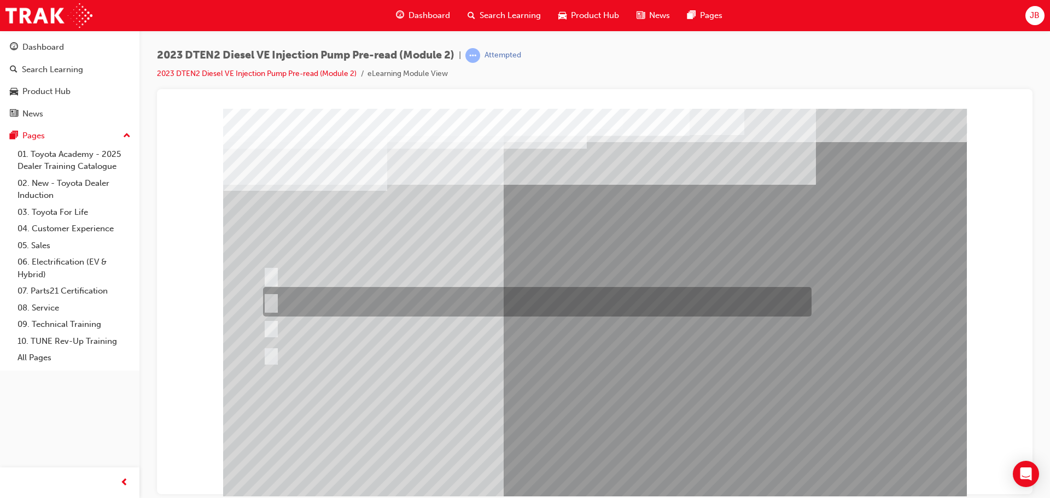
click at [331, 301] on div at bounding box center [534, 302] width 548 height 30
radio input "true"
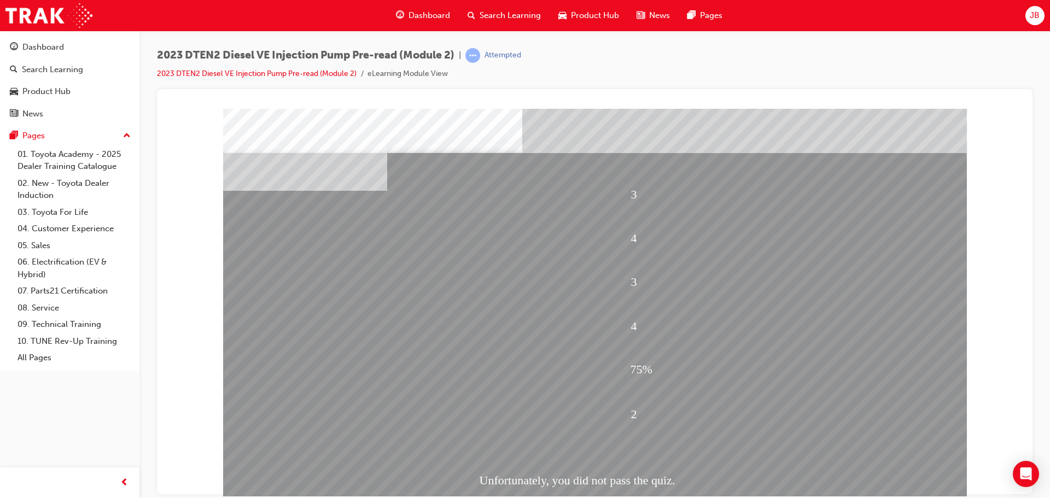
click at [522, 9] on span "Search Learning" at bounding box center [510, 15] width 61 height 13
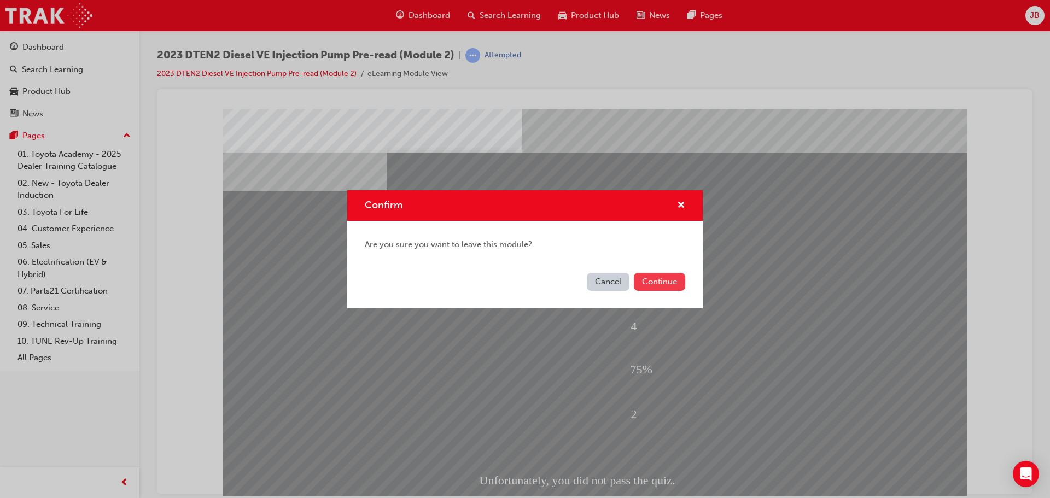
click at [648, 280] on button "Continue" at bounding box center [659, 282] width 51 height 18
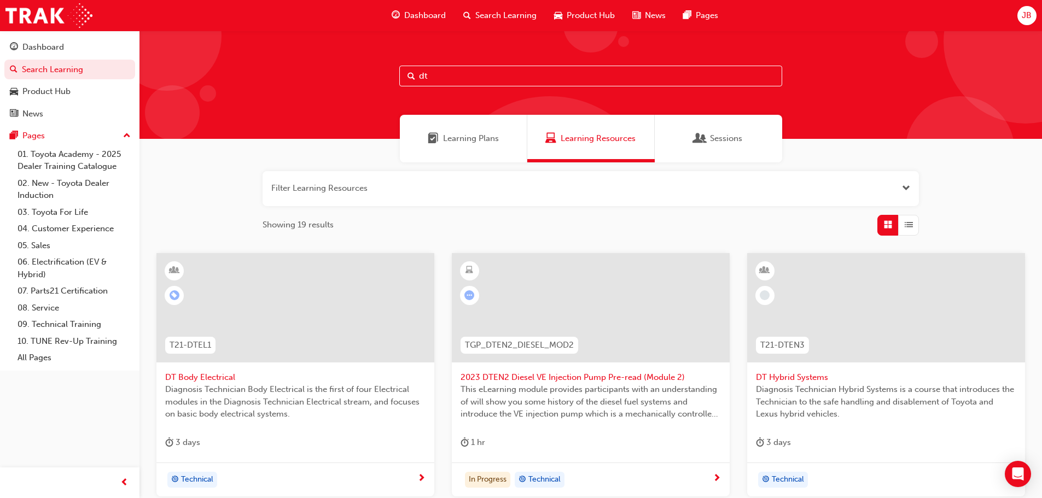
click at [564, 371] on span "2023 DTEN2 Diesel VE Injection Pump Pre-read (Module 2)" at bounding box center [590, 377] width 260 height 13
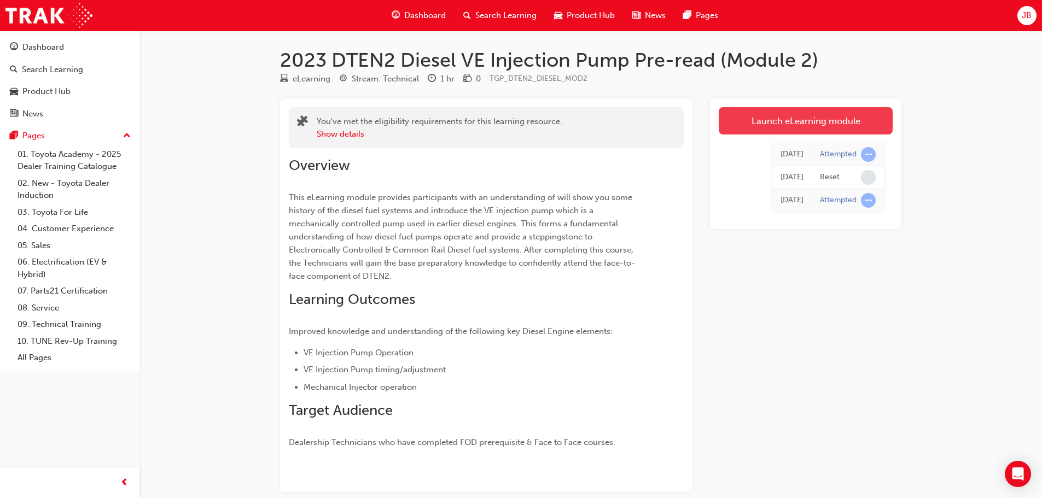
click at [800, 128] on link "Launch eLearning module" at bounding box center [805, 120] width 174 height 27
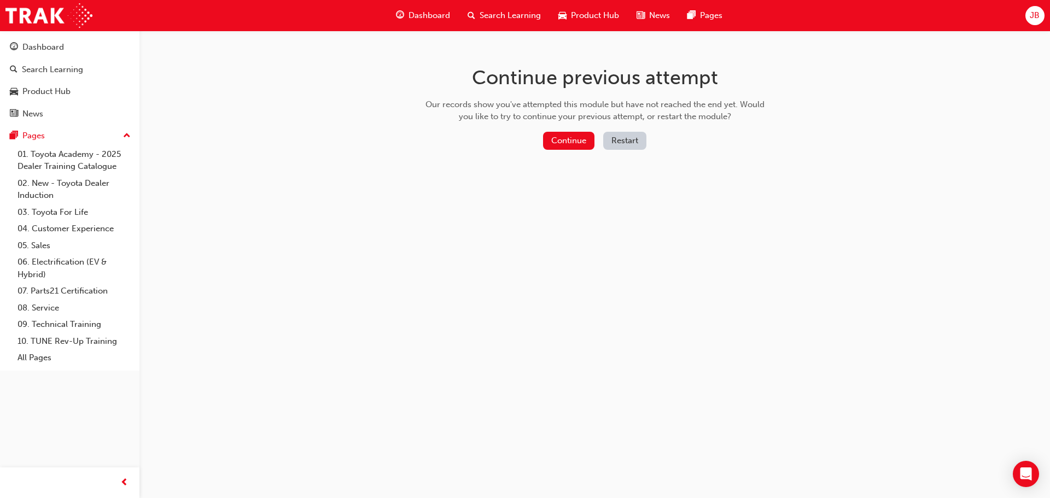
click at [632, 137] on button "Restart" at bounding box center [624, 141] width 43 height 18
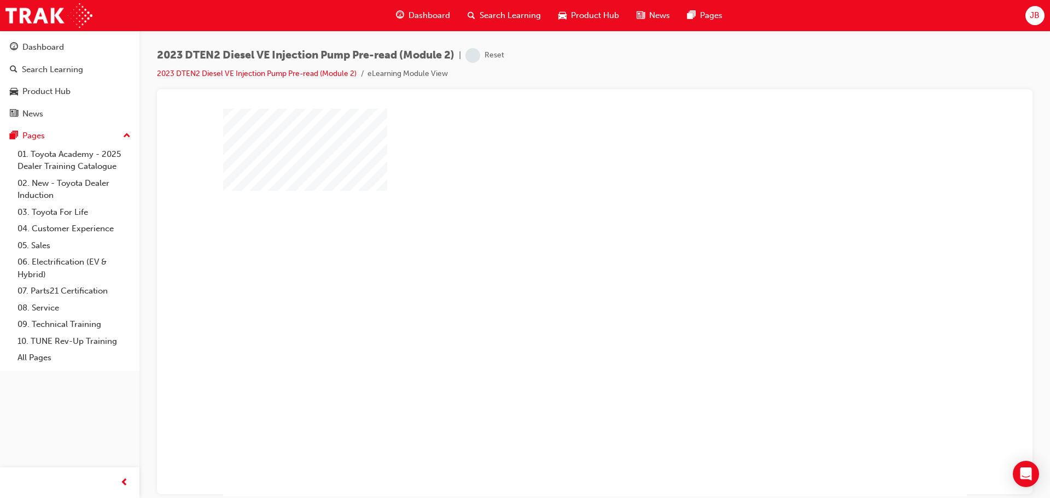
click at [563, 271] on div "play" at bounding box center [563, 271] width 0 height 0
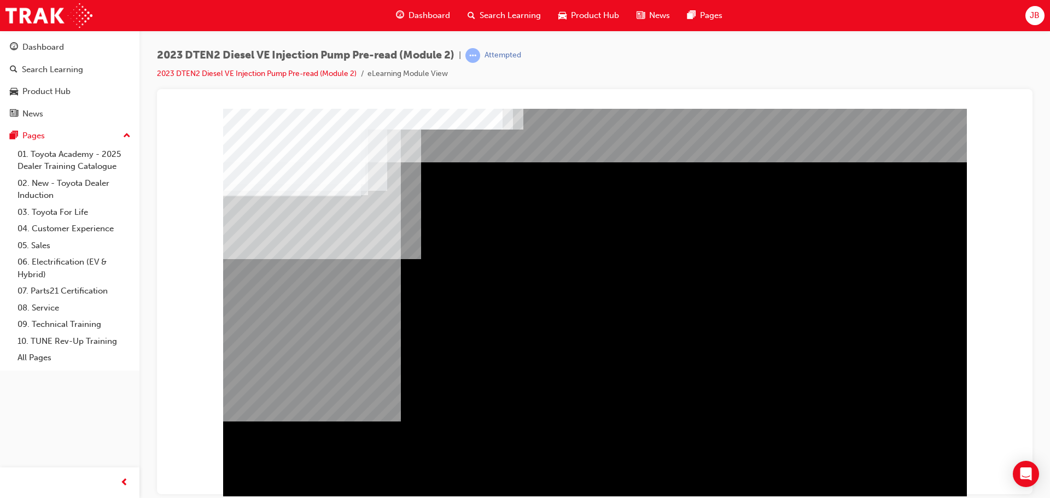
click at [898, 448] on div "Navigation" at bounding box center [595, 305] width 744 height 394
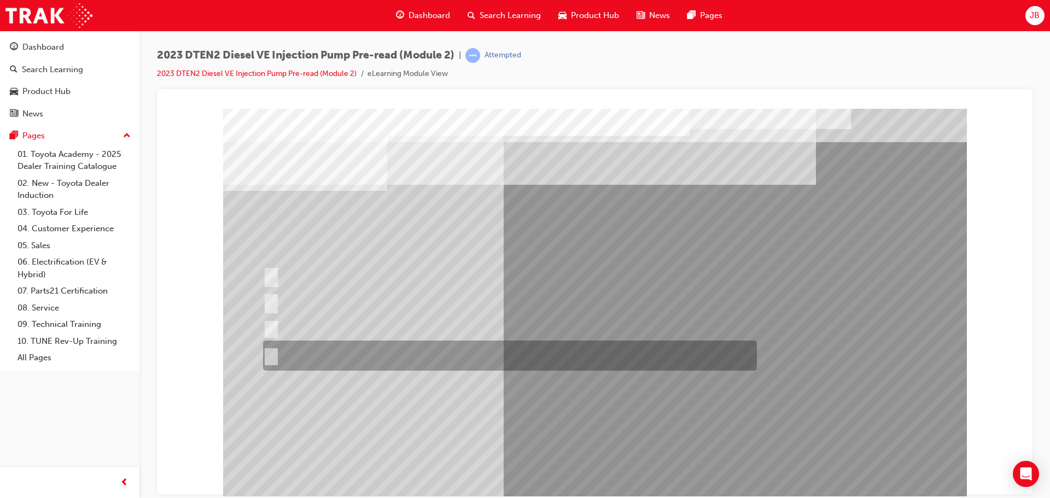
click at [317, 354] on div at bounding box center [507, 356] width 494 height 30
radio input "true"
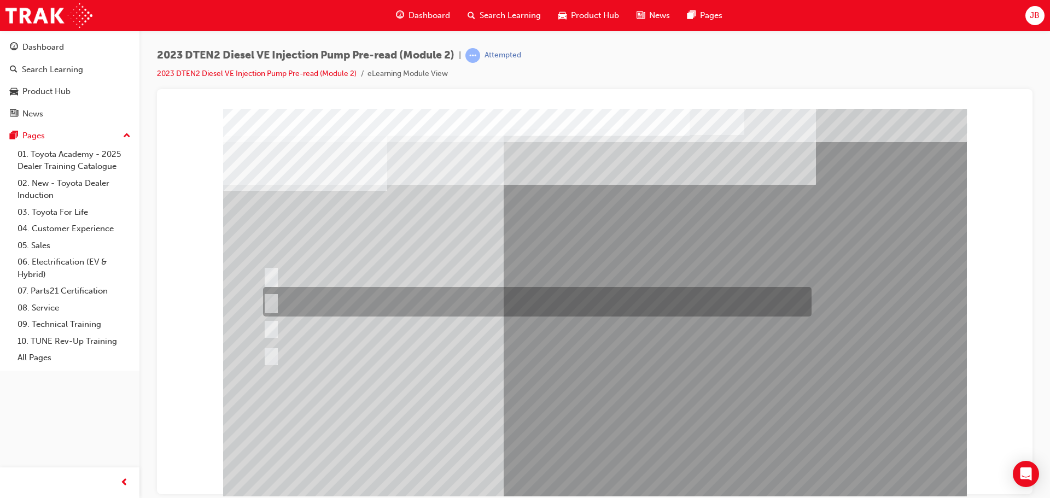
click at [359, 299] on div at bounding box center [534, 302] width 548 height 30
radio input "true"
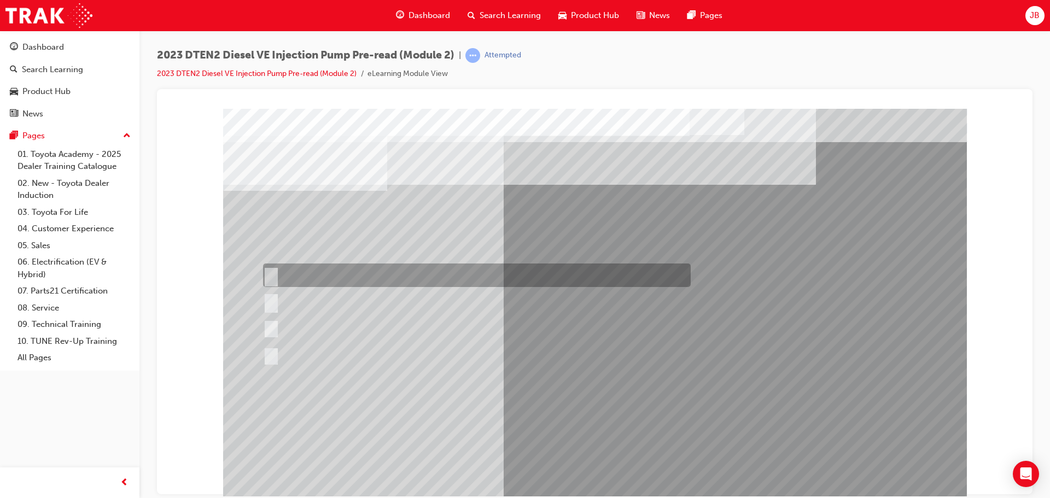
click at [320, 275] on div at bounding box center [474, 276] width 428 height 24
radio input "true"
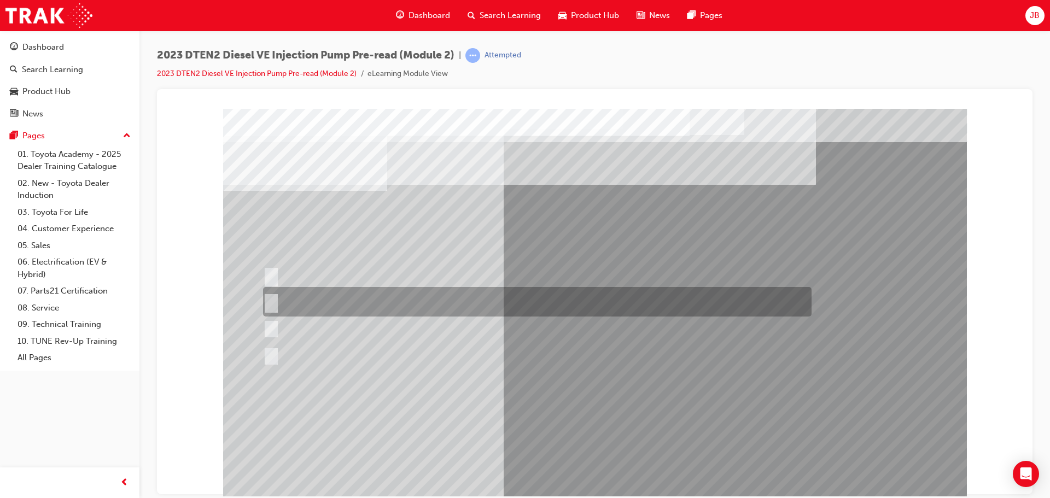
click at [302, 303] on div at bounding box center [534, 302] width 548 height 30
radio input "true"
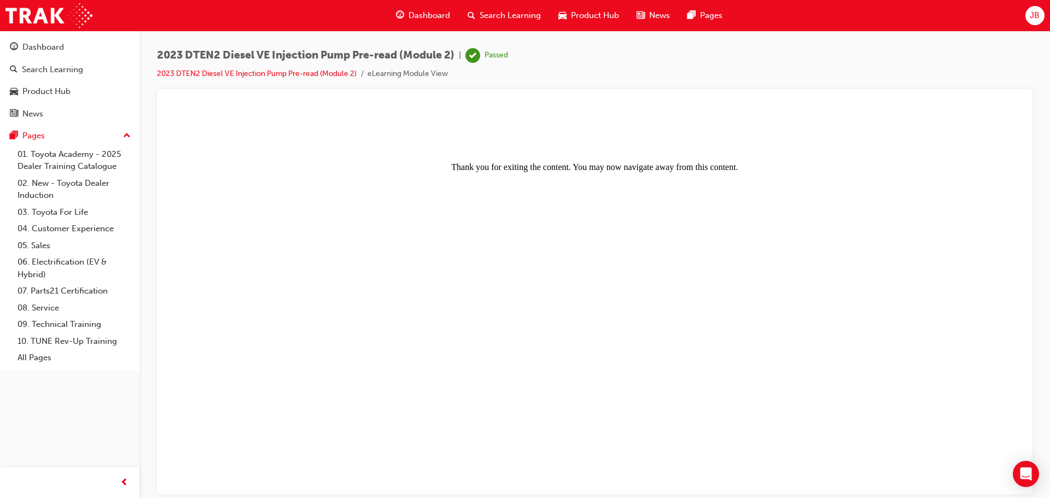
click at [510, 11] on span "Search Learning" at bounding box center [510, 15] width 61 height 13
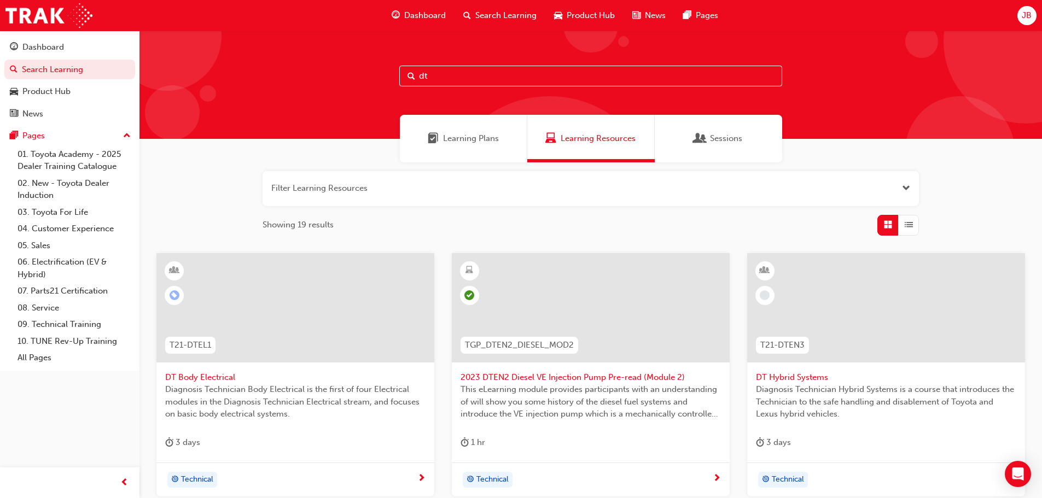
click at [407, 15] on span "Dashboard" at bounding box center [425, 15] width 42 height 13
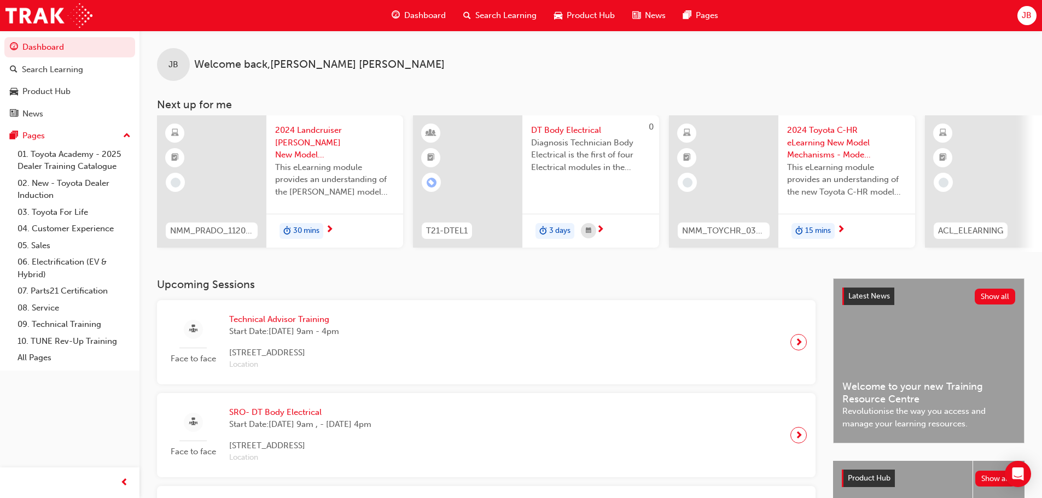
click at [491, 11] on span "Search Learning" at bounding box center [505, 15] width 61 height 13
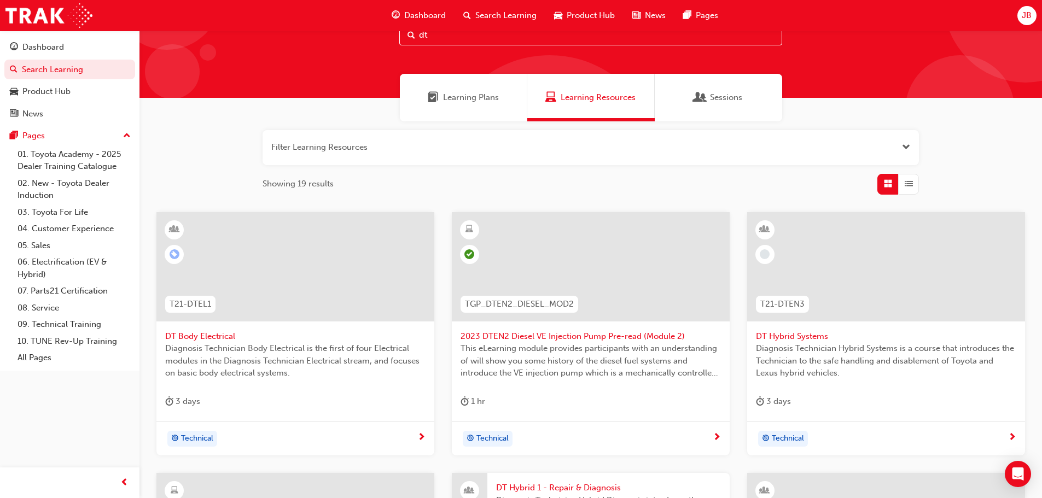
scroll to position [11, 0]
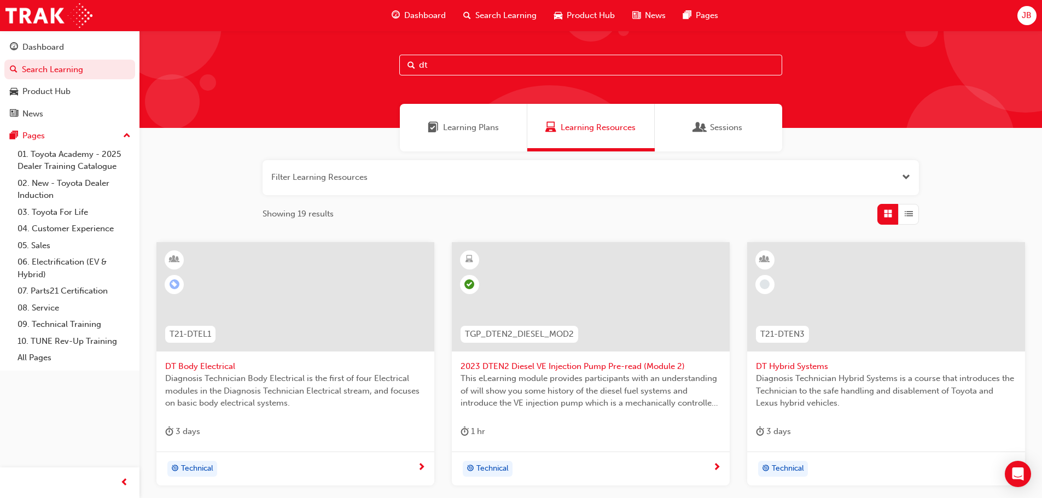
click at [468, 279] on div at bounding box center [469, 284] width 19 height 19
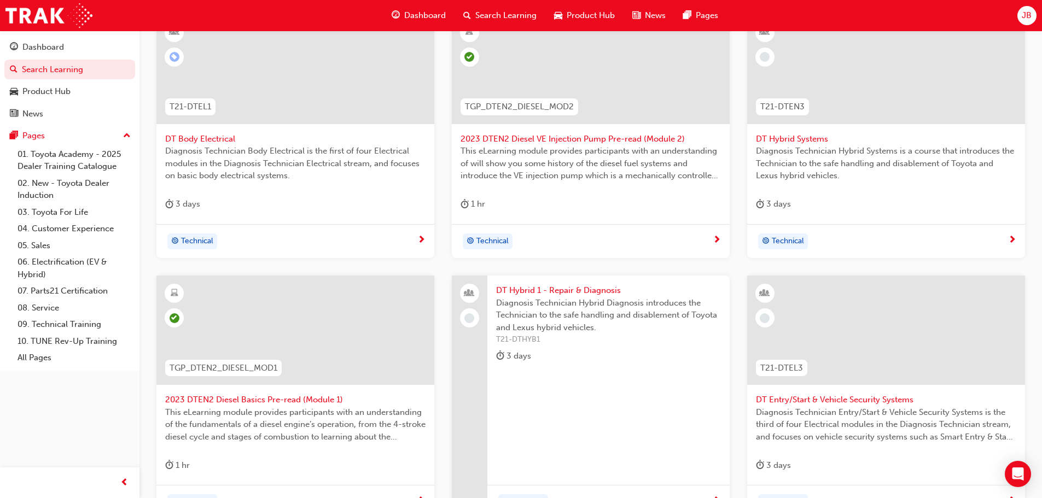
scroll to position [394, 0]
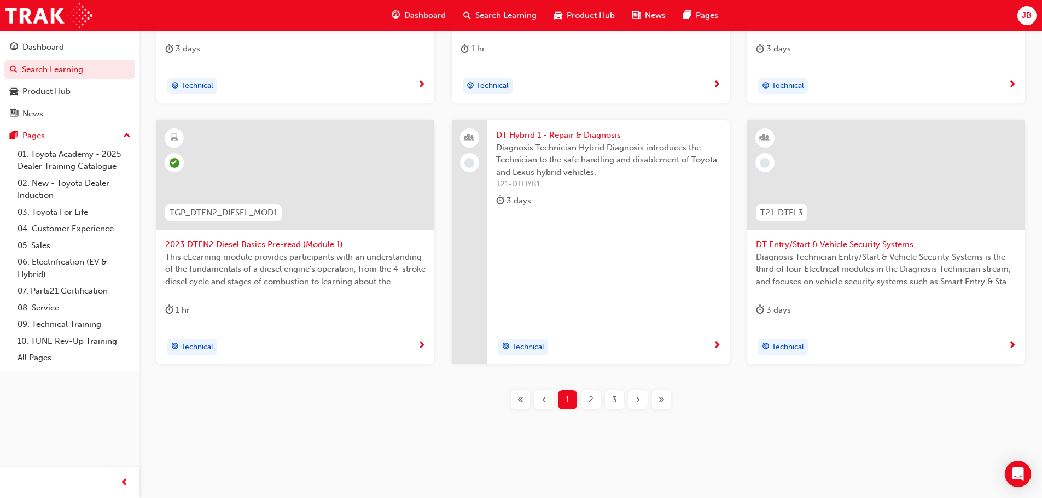
click at [587, 404] on div "2" at bounding box center [590, 399] width 19 height 19
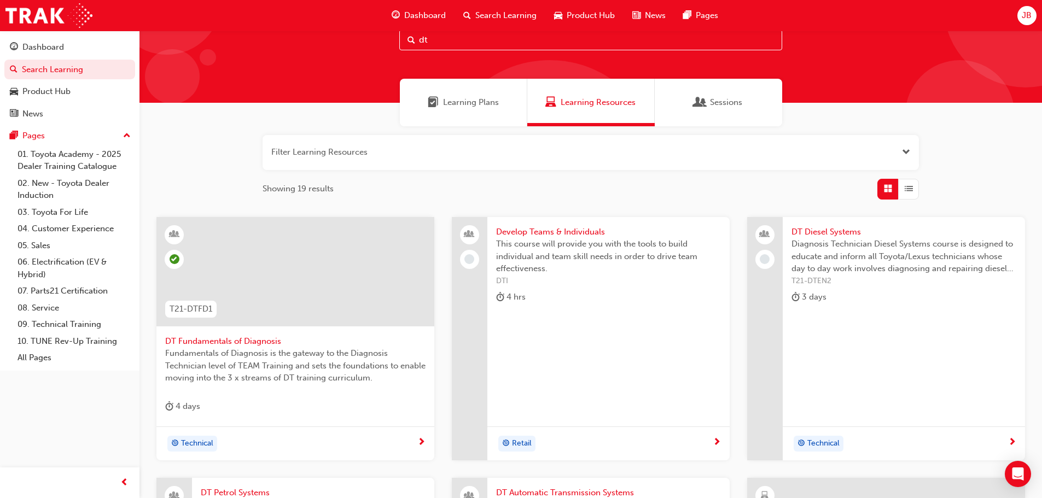
scroll to position [11, 0]
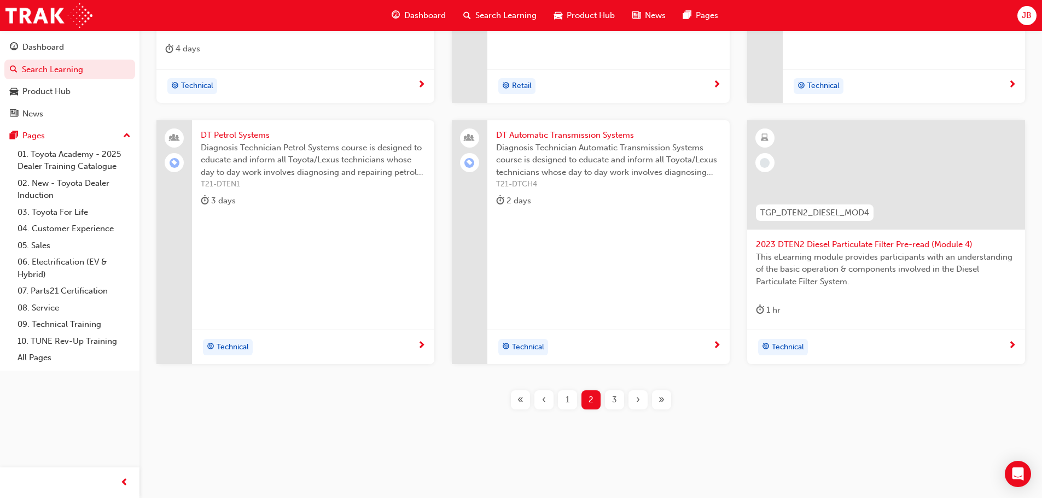
click at [613, 396] on span "3" at bounding box center [614, 400] width 5 height 13
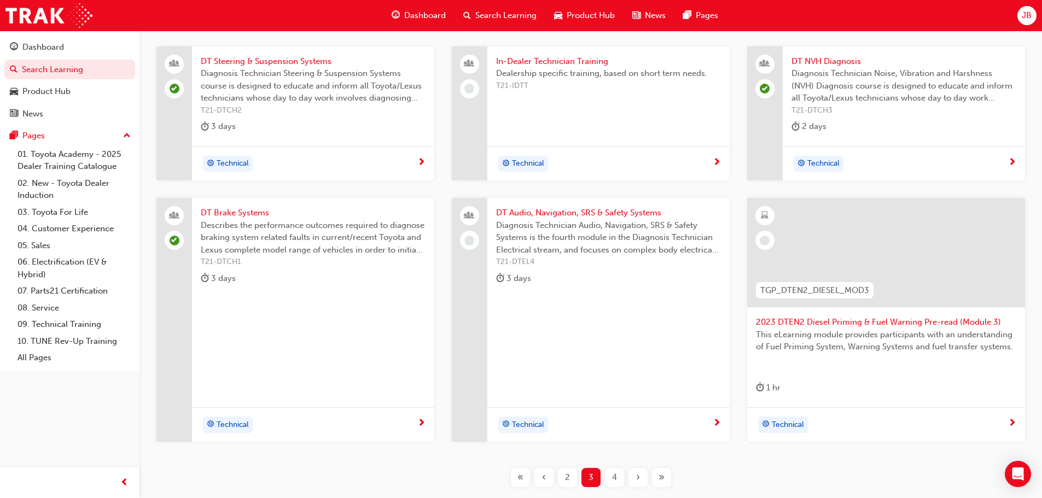
scroll to position [230, 0]
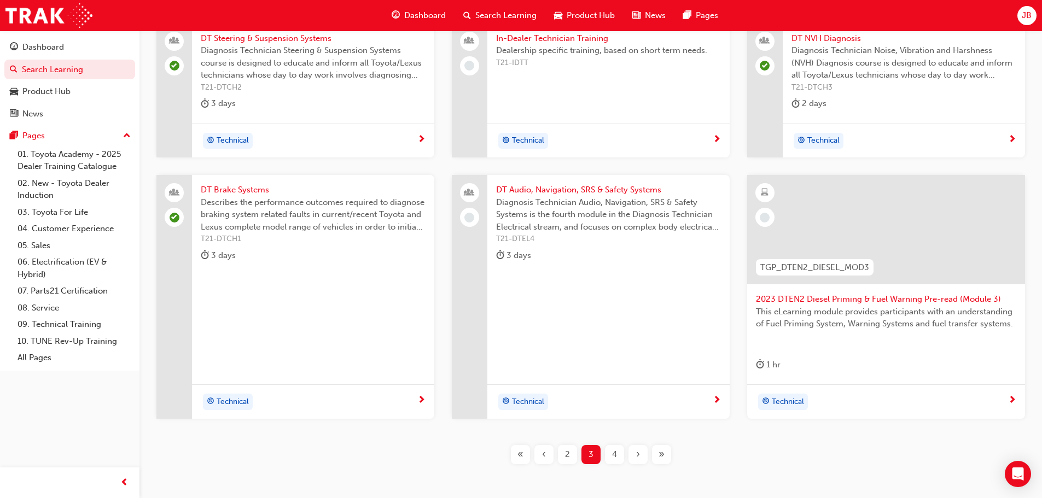
click at [610, 453] on div "4" at bounding box center [614, 454] width 19 height 19
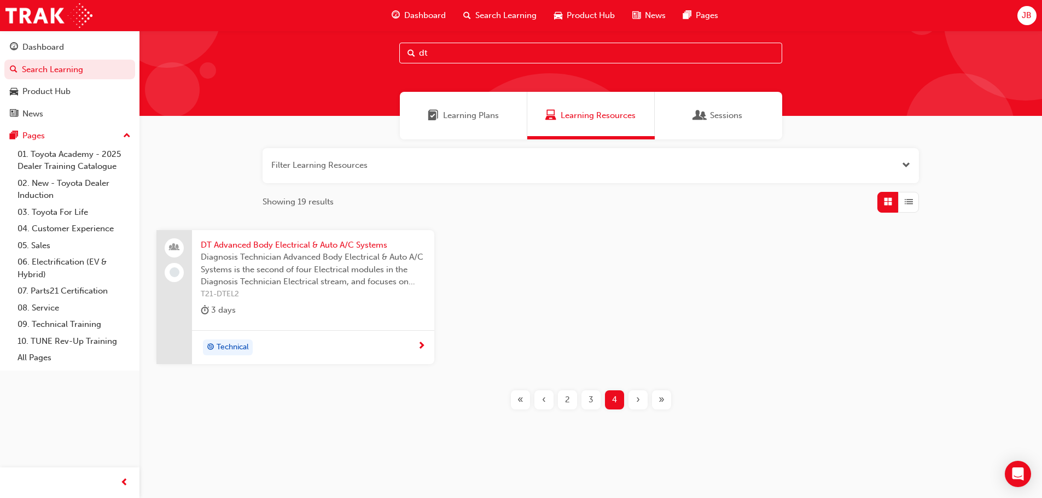
click at [591, 401] on span "3" at bounding box center [590, 400] width 5 height 13
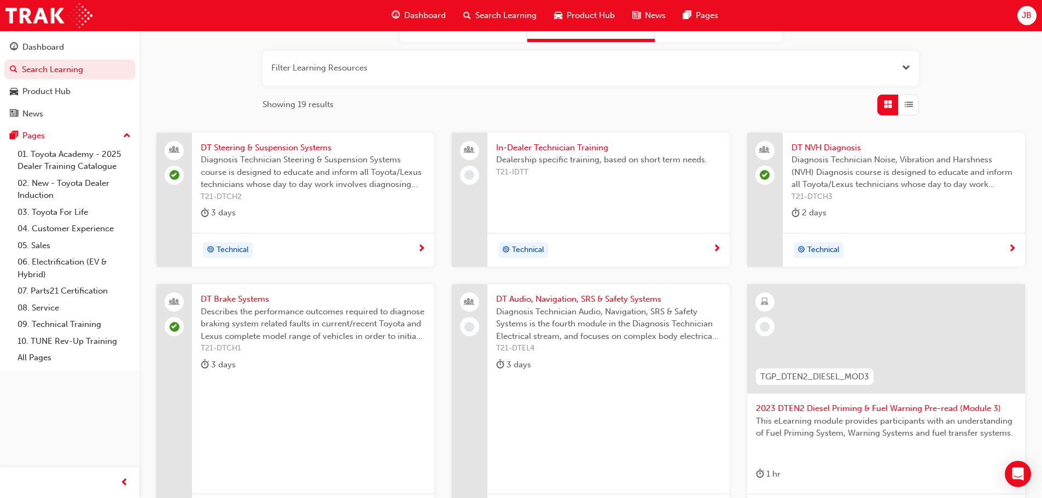
scroll to position [284, 0]
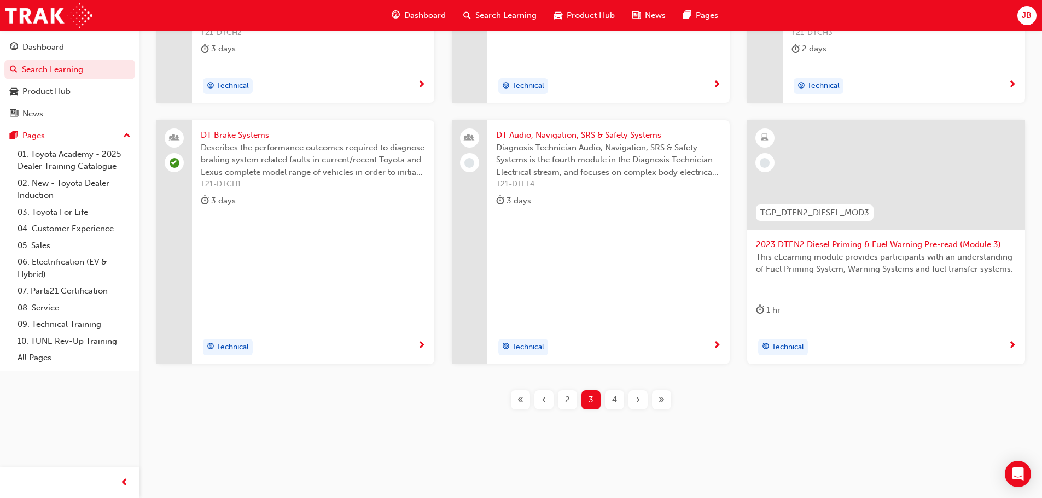
click at [831, 244] on span "2023 DTEN2 Diesel Priming & Fuel Warning Pre-read (Module 3)" at bounding box center [886, 244] width 260 height 13
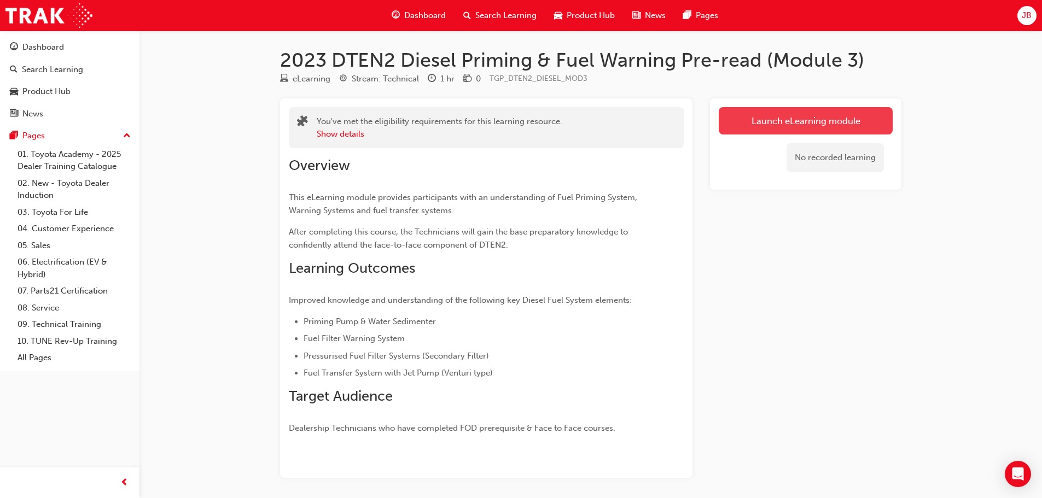
click at [760, 125] on link "Launch eLearning module" at bounding box center [805, 120] width 174 height 27
